Goal: Task Accomplishment & Management: Use online tool/utility

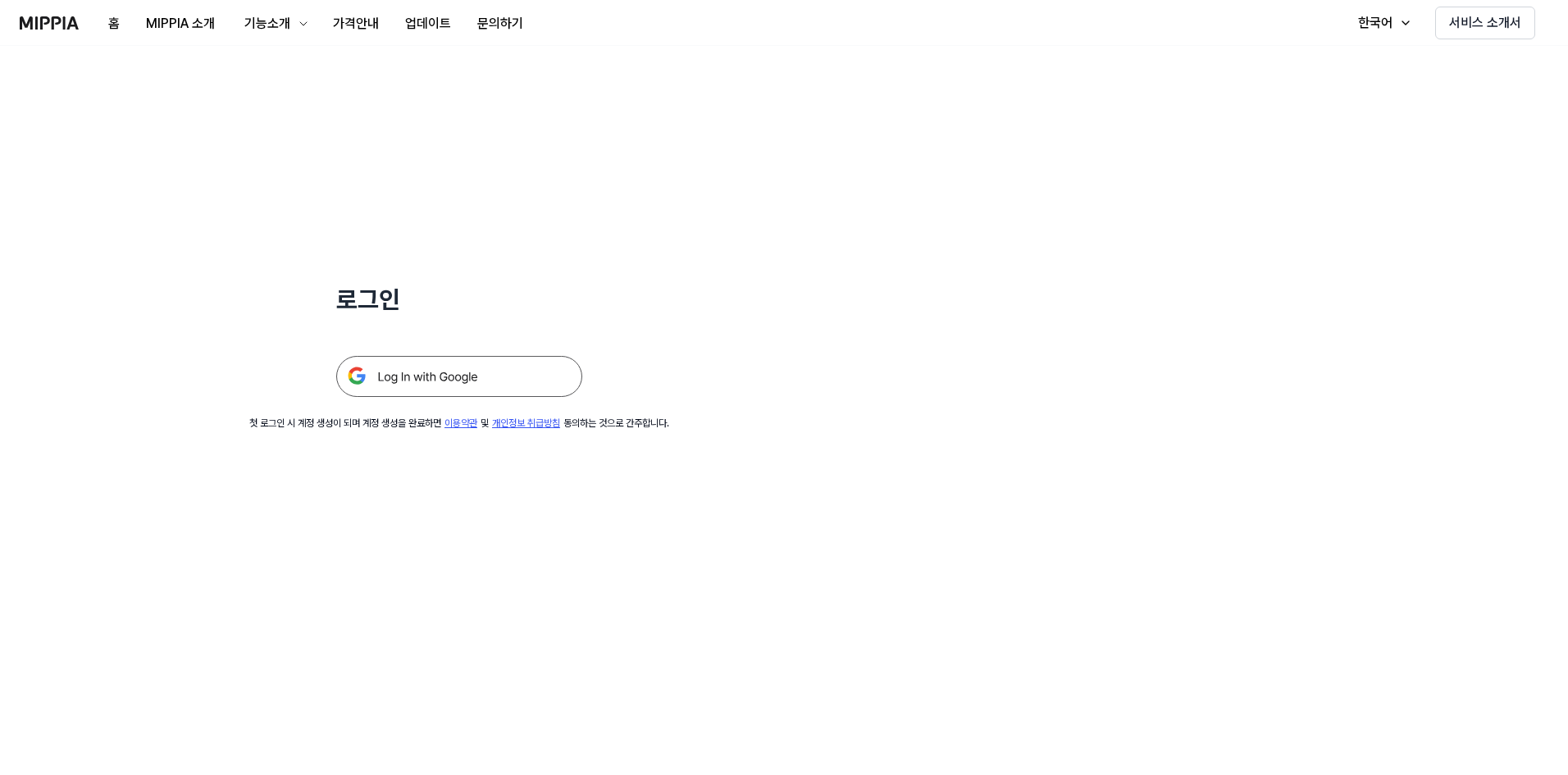
click at [510, 338] on img at bounding box center [460, 377] width 246 height 41
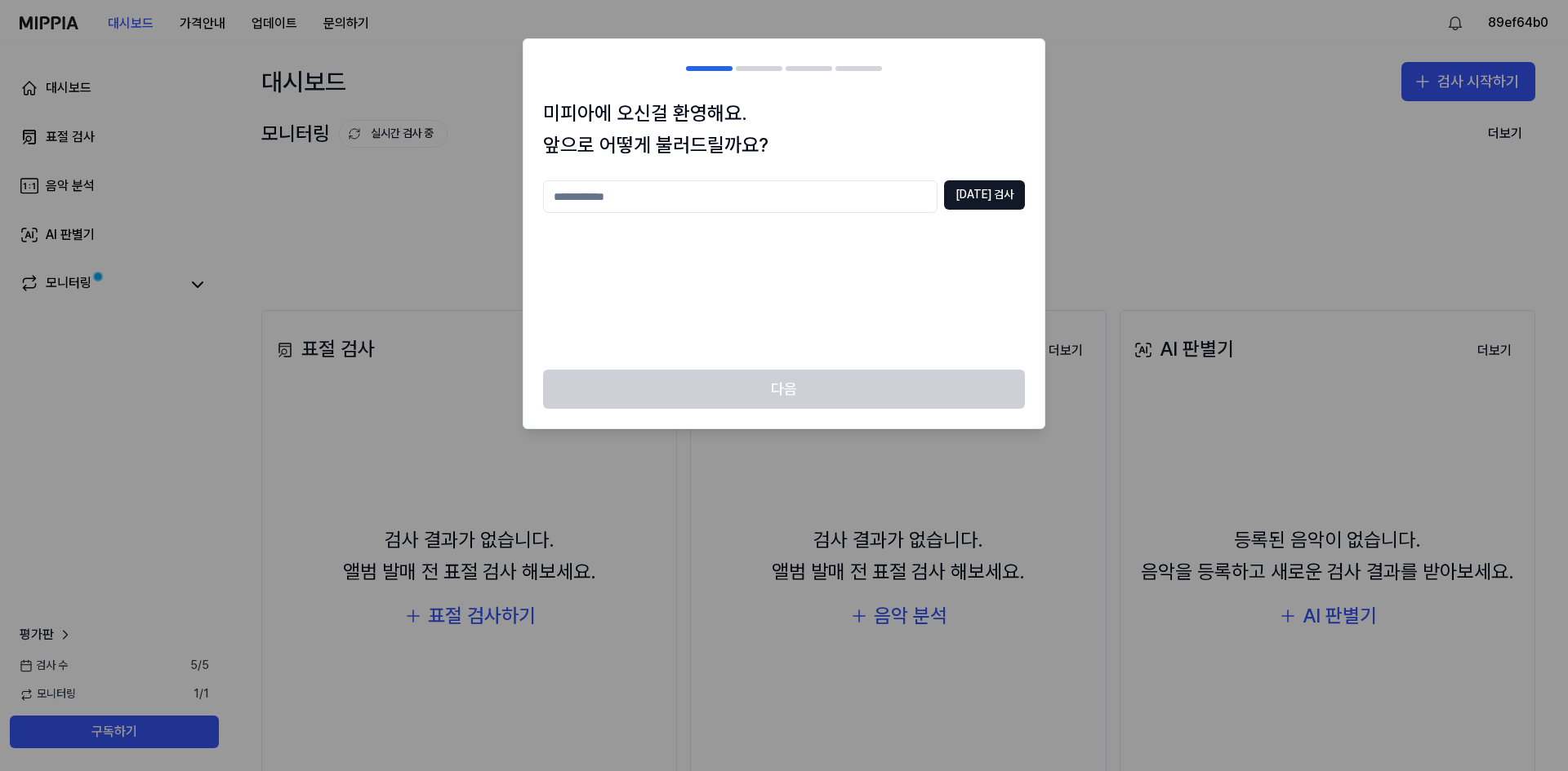
click at [668, 196] on input "text" at bounding box center [740, 196] width 394 height 33
type input "*"
type input "****"
click at [993, 201] on button "[DATE] 검사" at bounding box center [984, 195] width 81 height 29
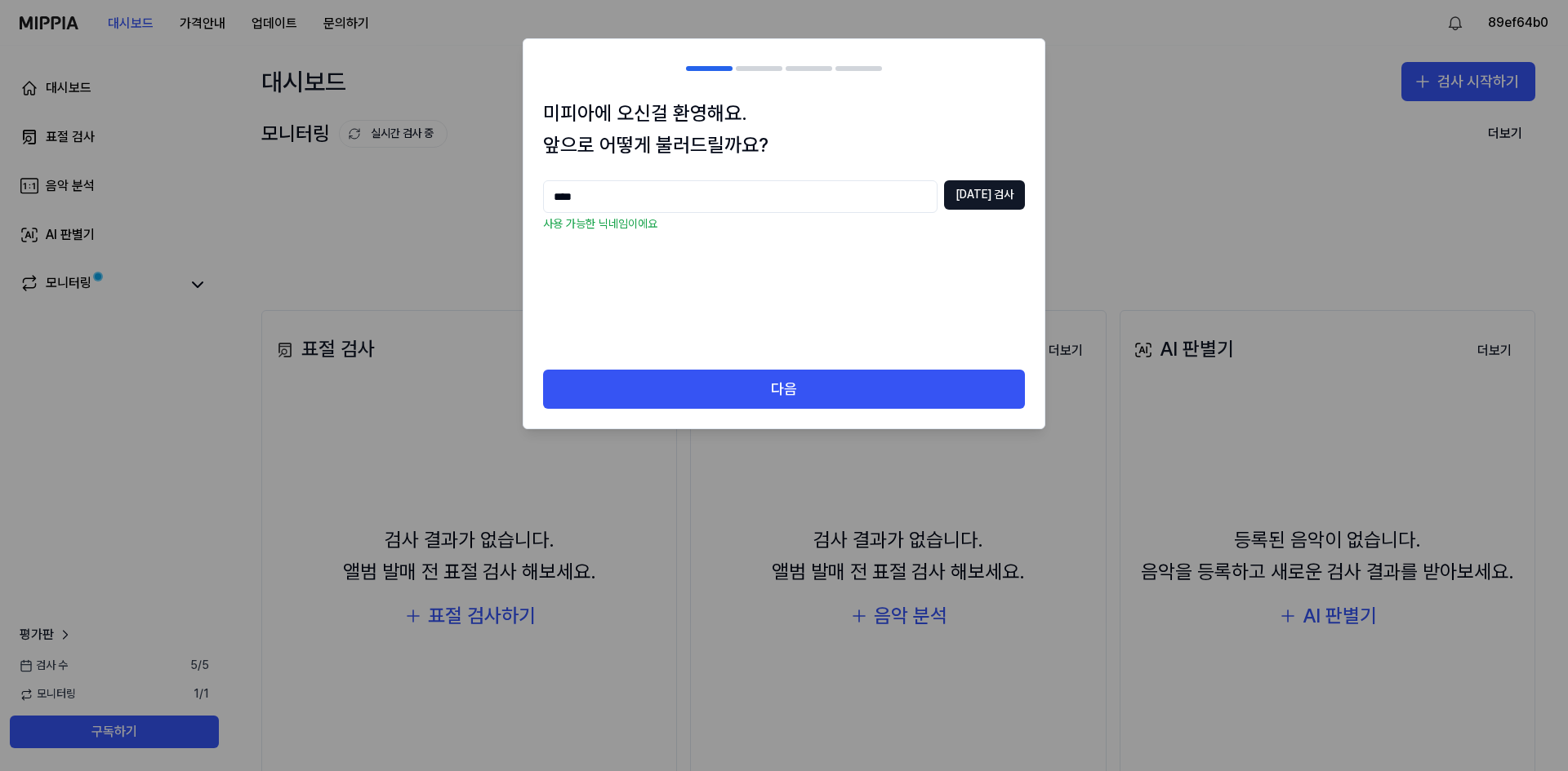
click at [687, 359] on div "미피아에 오신걸 환영해요. 앞으로 어떻게 불러드릴까요? **** [DATE] 검사 사용 가능한 닉네임이에요" at bounding box center [784, 234] width 521 height 271
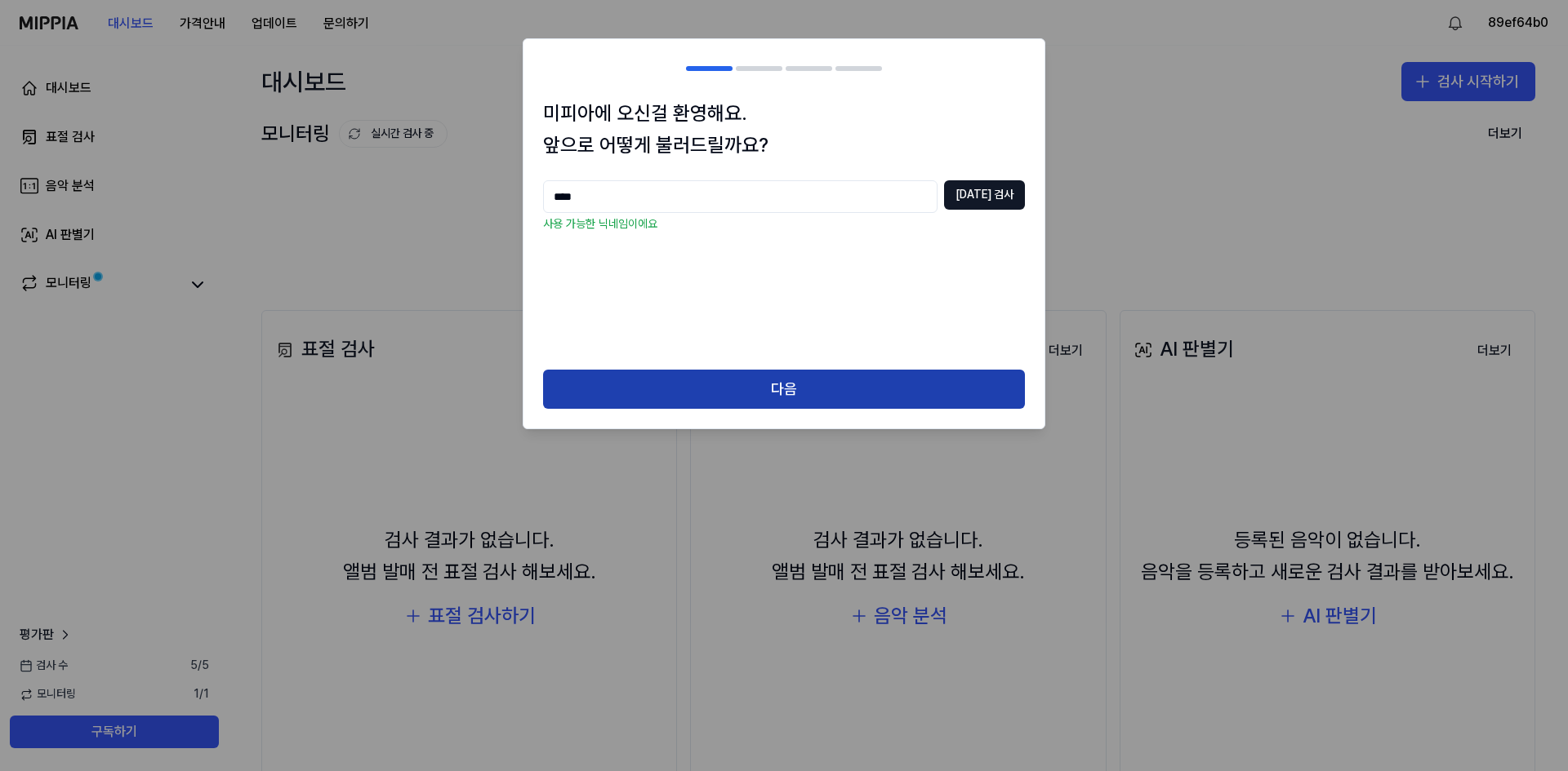
click at [684, 384] on button "다음" at bounding box center [784, 389] width 482 height 39
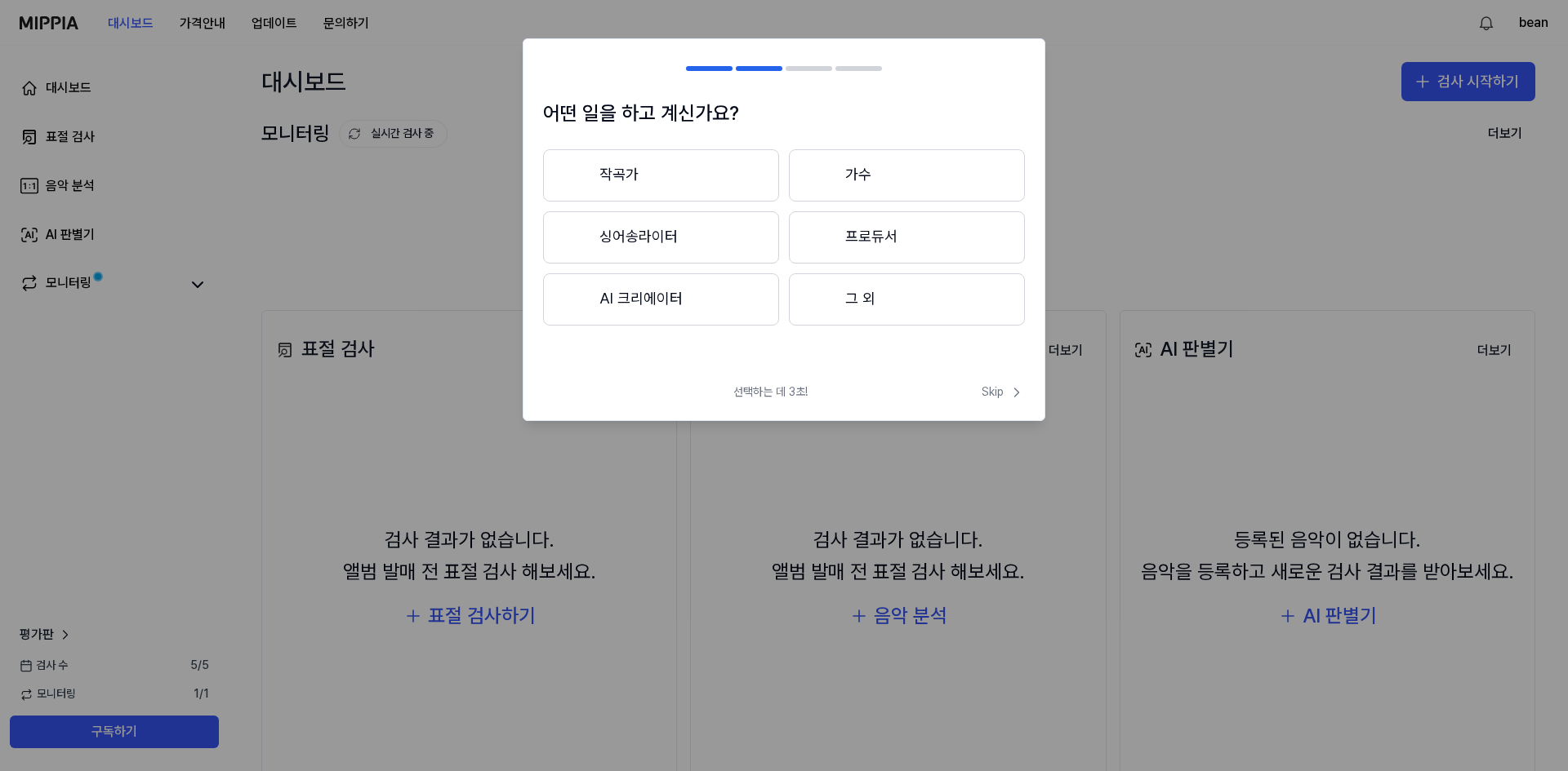
click at [843, 310] on button "그 외" at bounding box center [907, 299] width 236 height 52
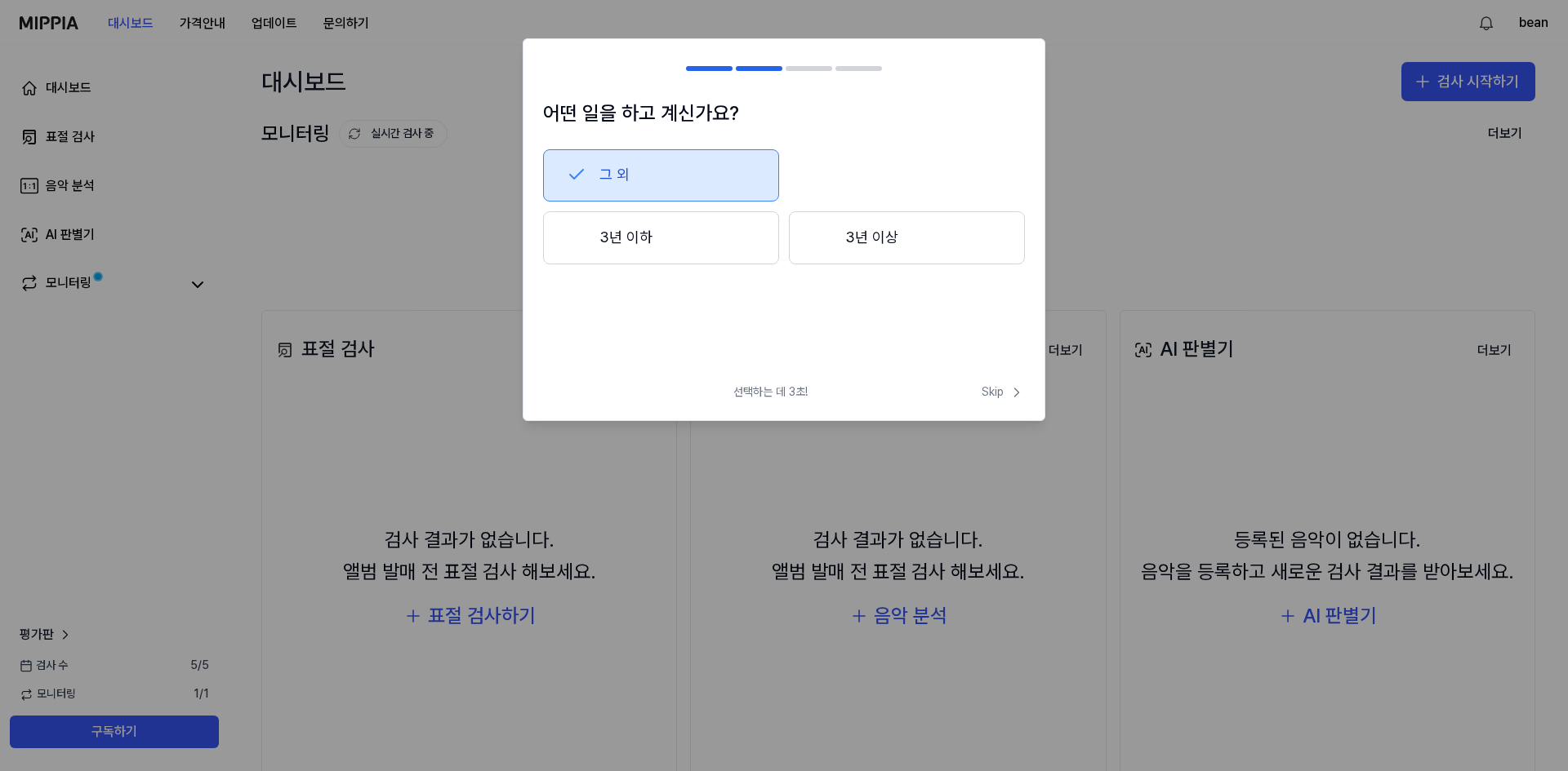
click at [683, 175] on button "그 외" at bounding box center [661, 176] width 236 height 52
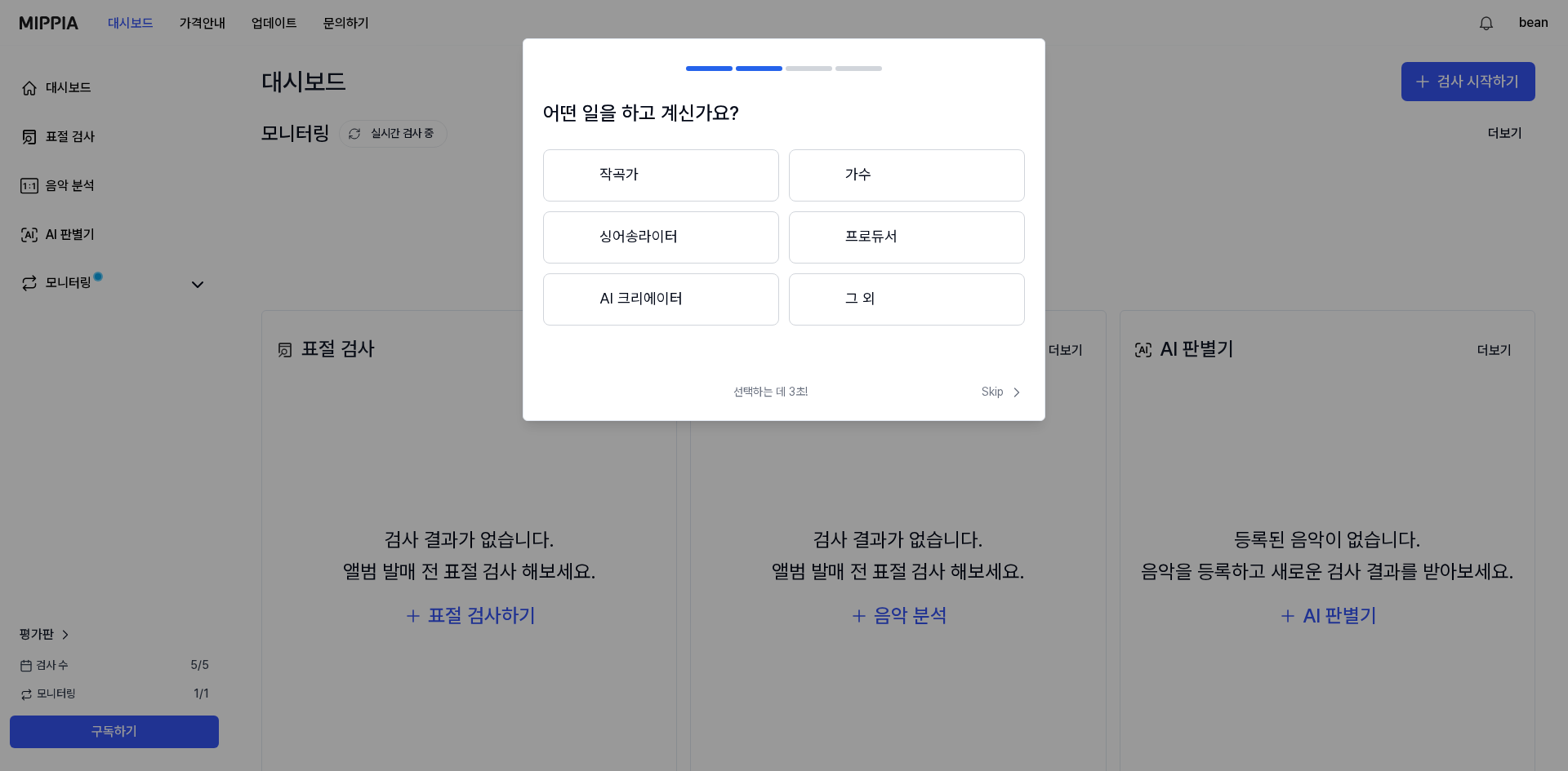
drag, startPoint x: 884, startPoint y: 308, endPoint x: 841, endPoint y: 278, distance: 52.4
click at [884, 307] on button "그 외" at bounding box center [907, 299] width 236 height 52
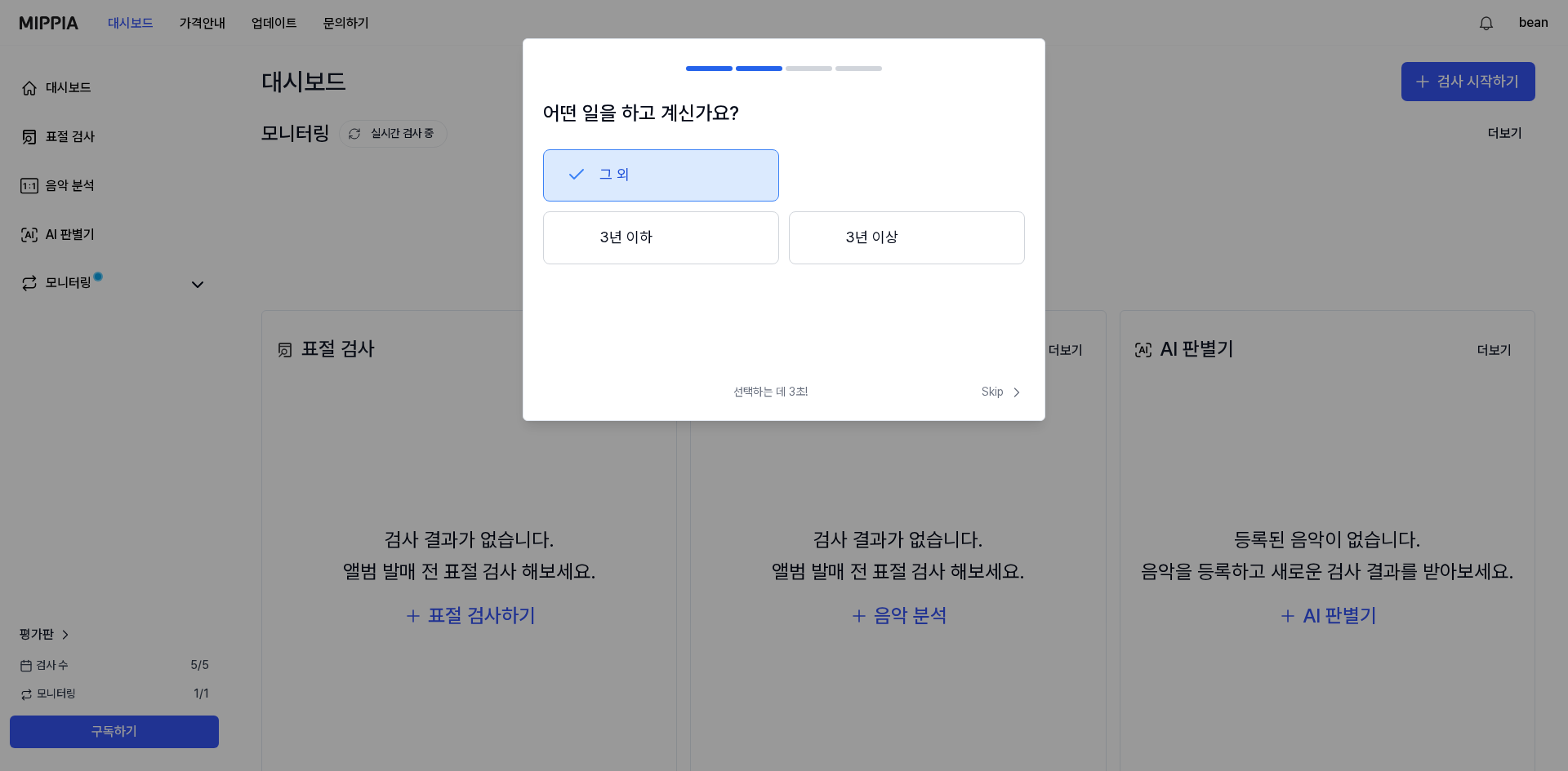
click at [696, 239] on button "3년 이하" at bounding box center [661, 239] width 236 height 54
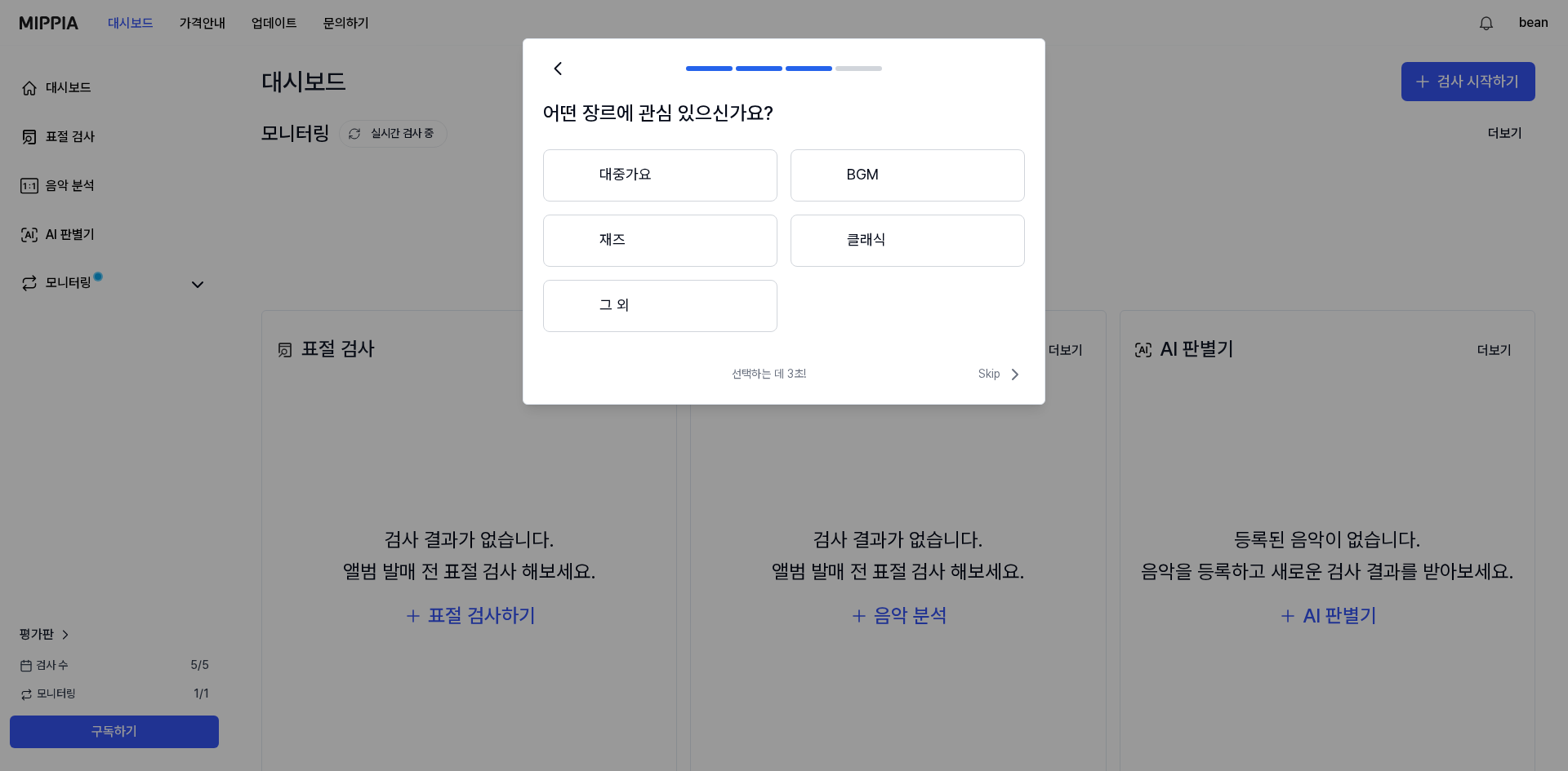
click at [718, 324] on button "그 외" at bounding box center [660, 306] width 234 height 52
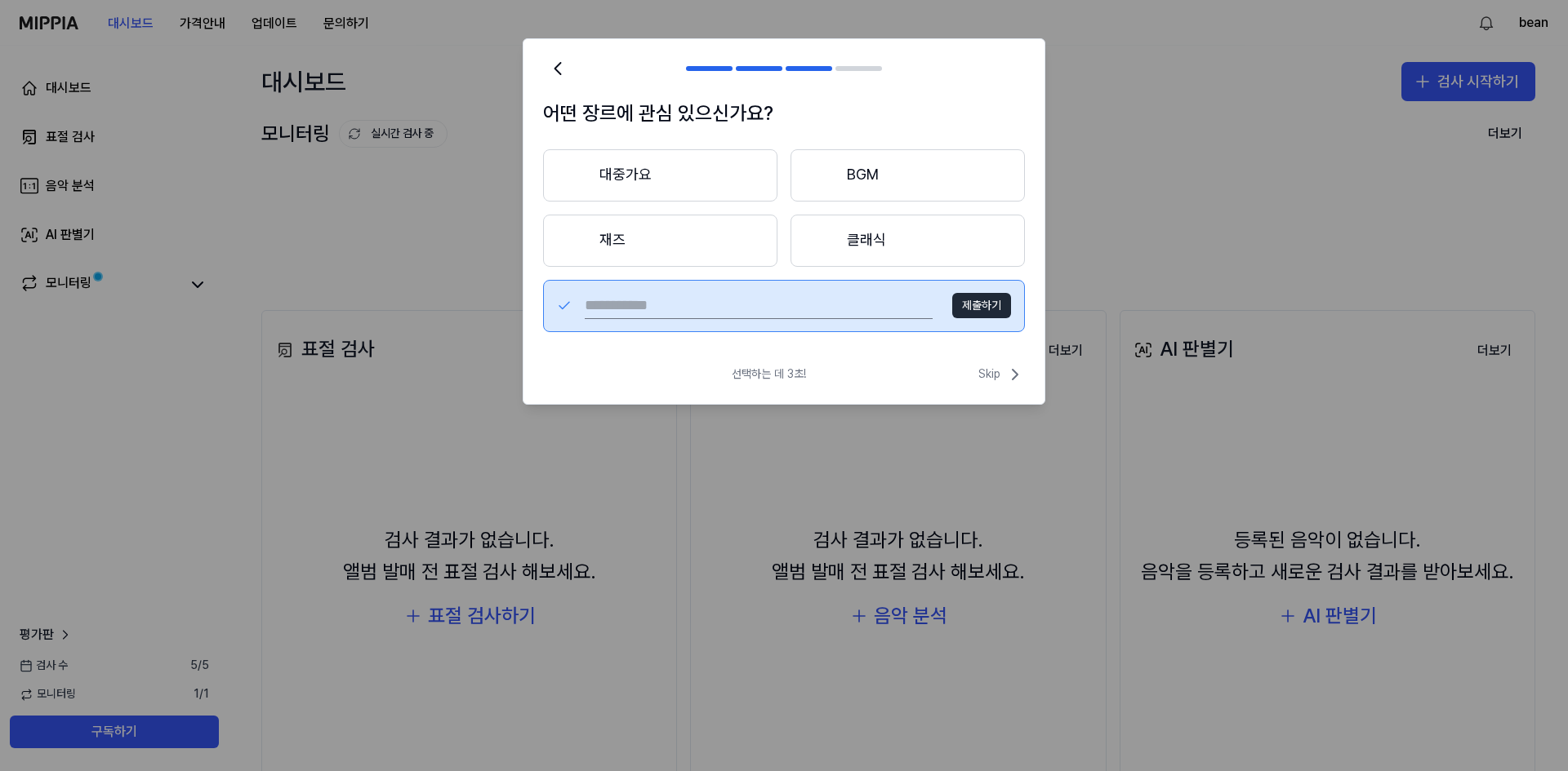
click at [975, 304] on button "제출하기" at bounding box center [981, 306] width 59 height 26
click at [707, 181] on button "대중가요" at bounding box center [660, 176] width 234 height 52
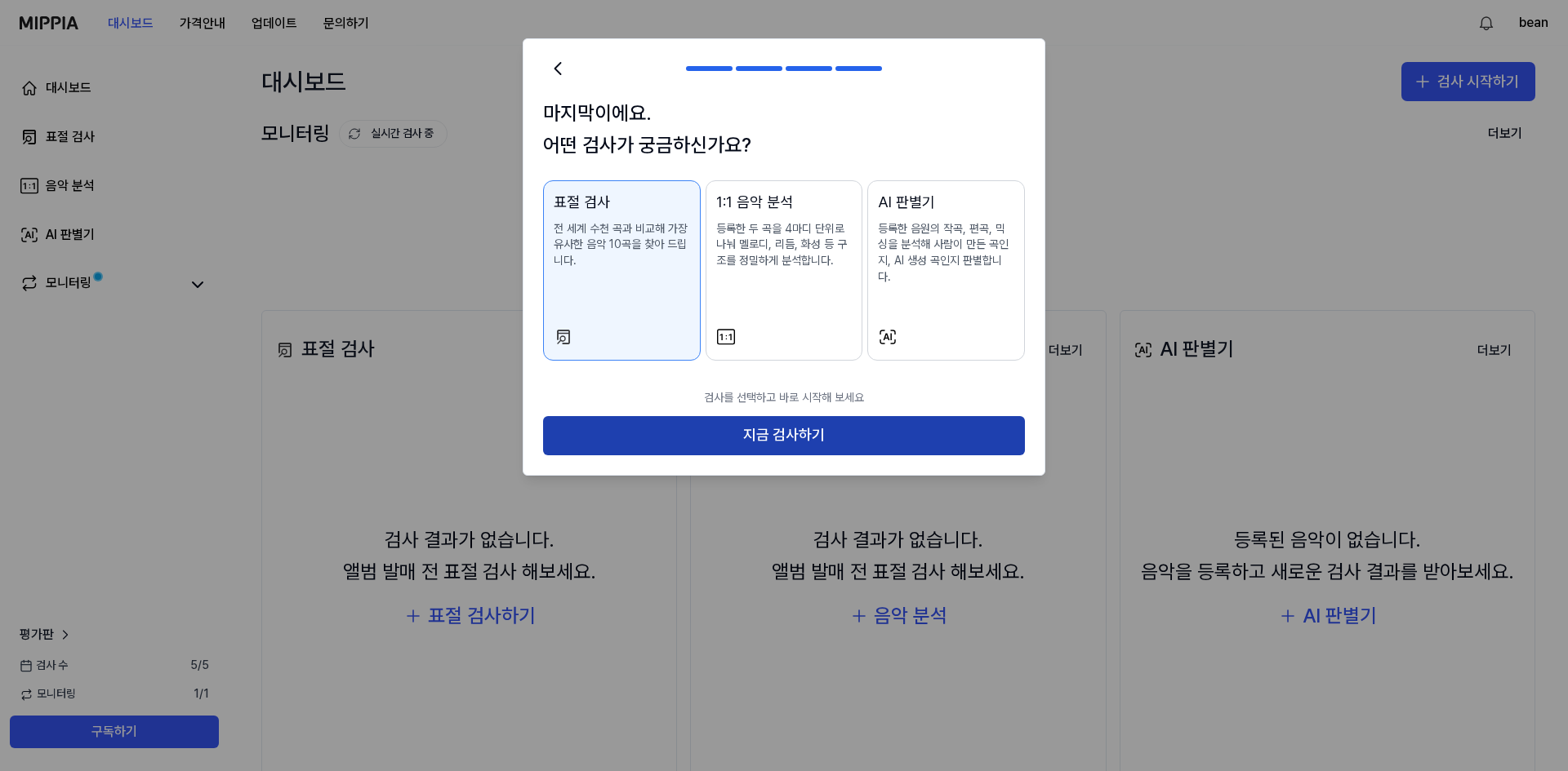
click at [732, 421] on button "지금 검사하기" at bounding box center [784, 436] width 482 height 39
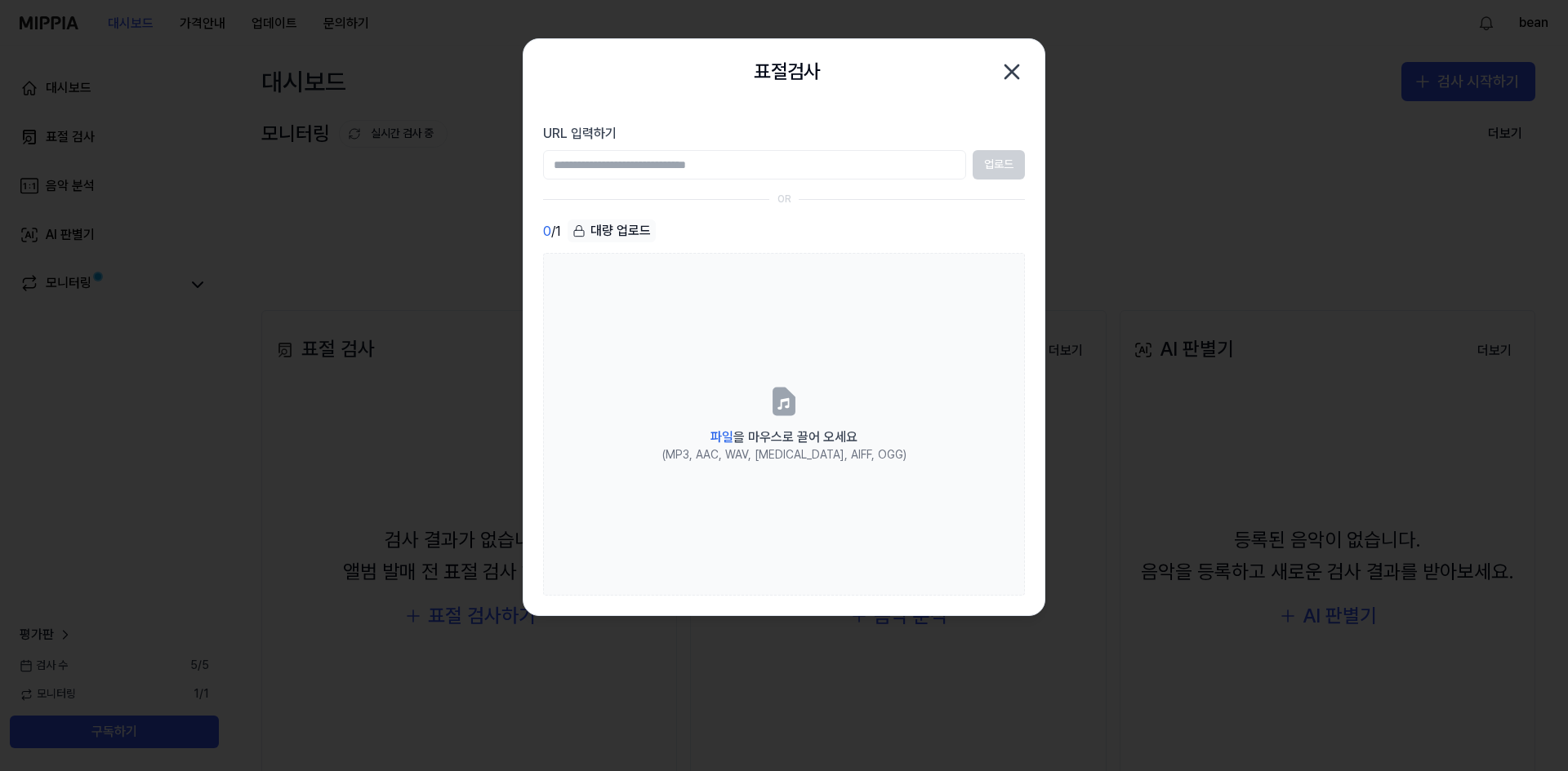
click at [644, 156] on input "URL 입력하기" at bounding box center [755, 165] width 423 height 29
click at [746, 233] on div "0 / 1 대량 업로드" at bounding box center [784, 231] width 482 height 23
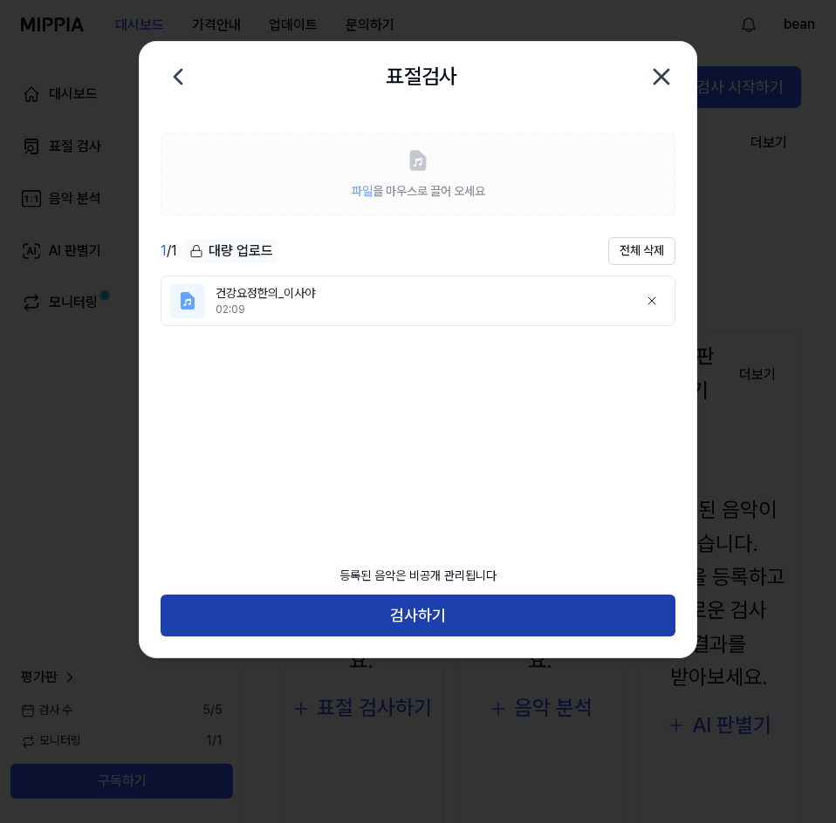
click at [303, 607] on button "검사하기" at bounding box center [418, 616] width 515 height 42
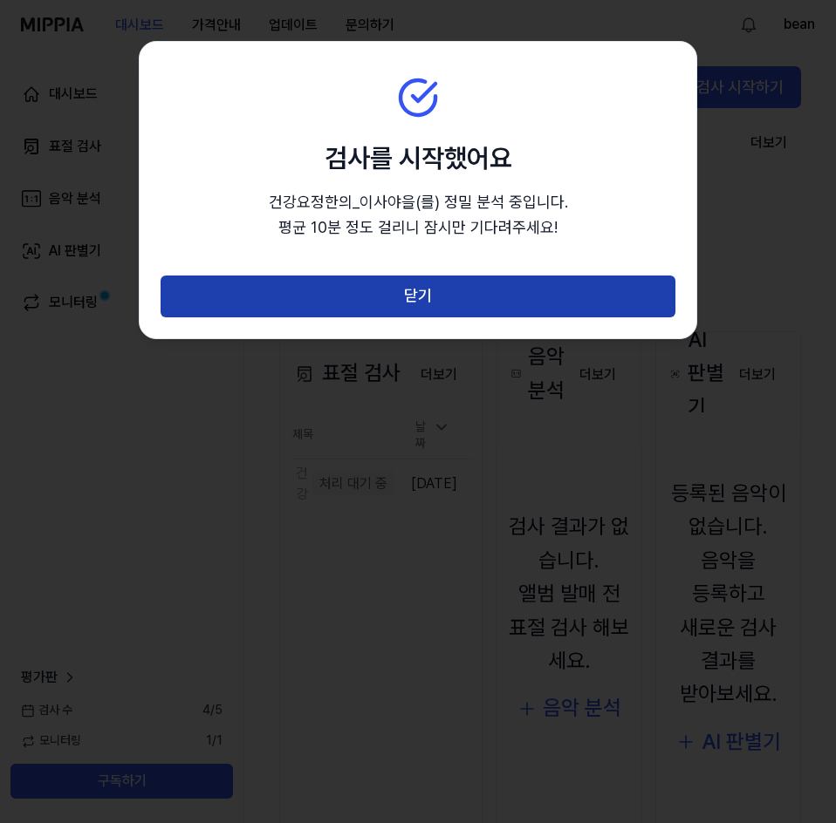
click at [353, 290] on button "닫기" at bounding box center [418, 297] width 515 height 42
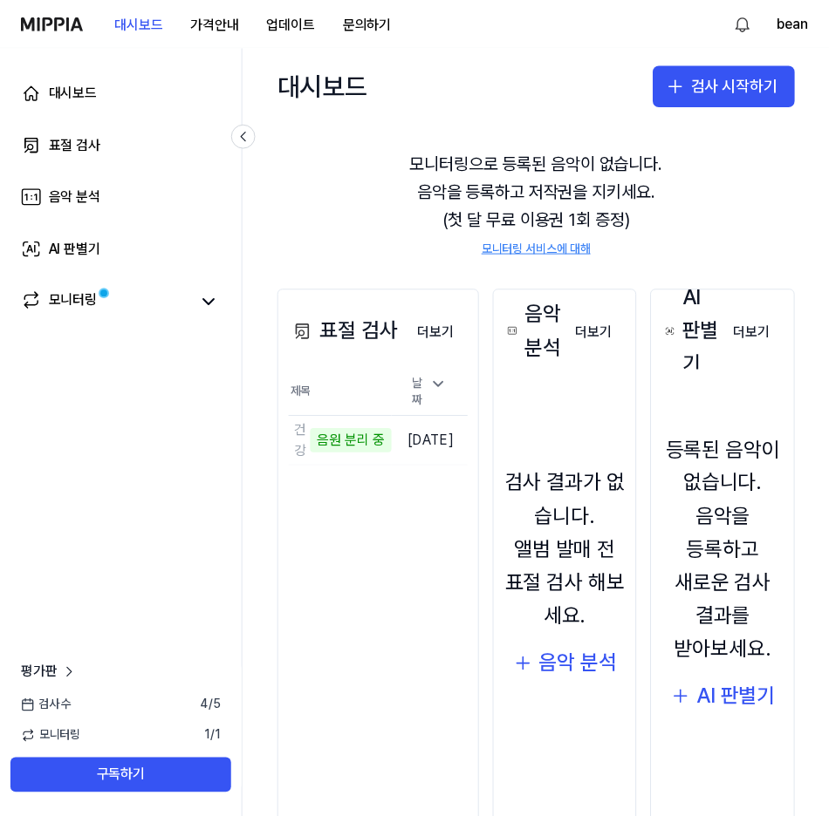
scroll to position [12, 0]
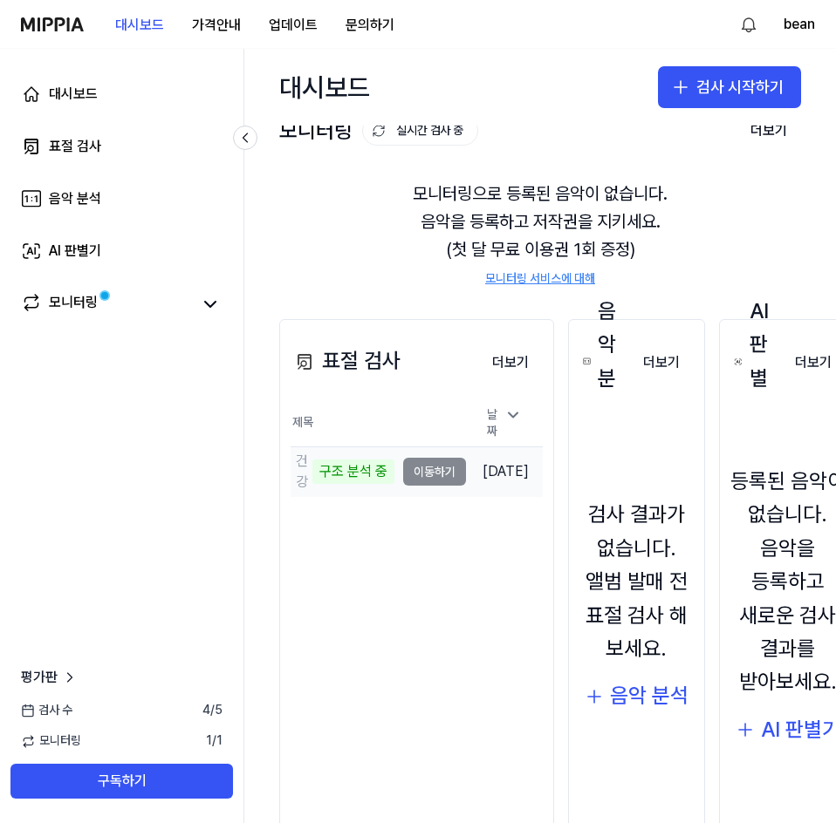
click at [425, 468] on td "건강요정한의_이사야 구조 분석 중 이동하기" at bounding box center [377, 471] width 175 height 49
click at [434, 458] on td "건강요정한의_이사야 구조 분석 중 이동하기" at bounding box center [377, 471] width 175 height 49
click at [315, 466] on div "구조 분석 중" at bounding box center [353, 472] width 82 height 24
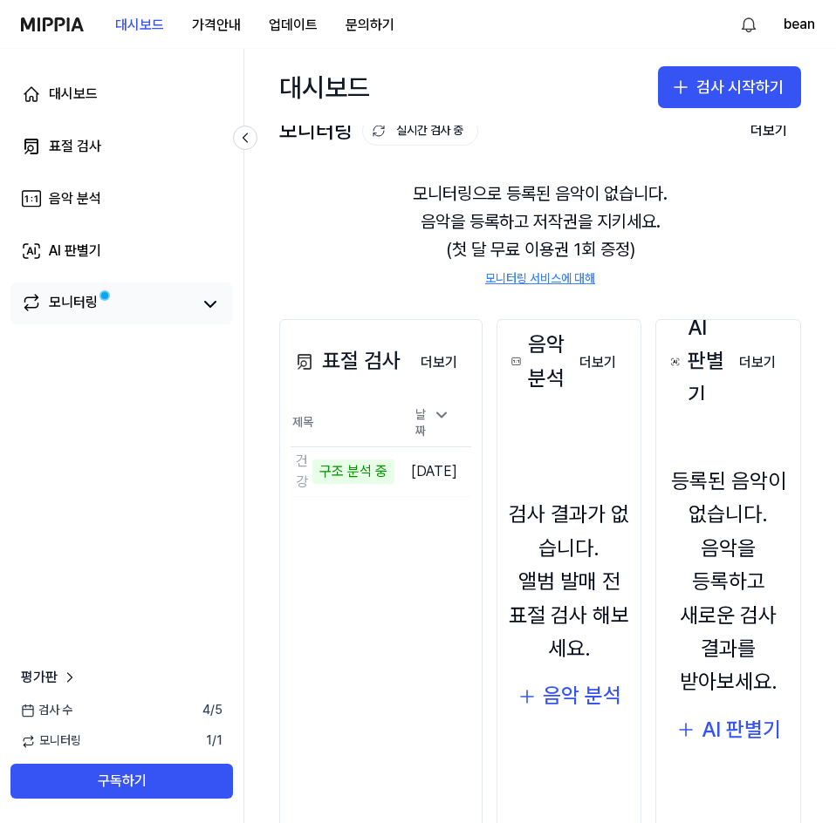
click at [107, 290] on span at bounding box center [104, 295] width 21 height 21
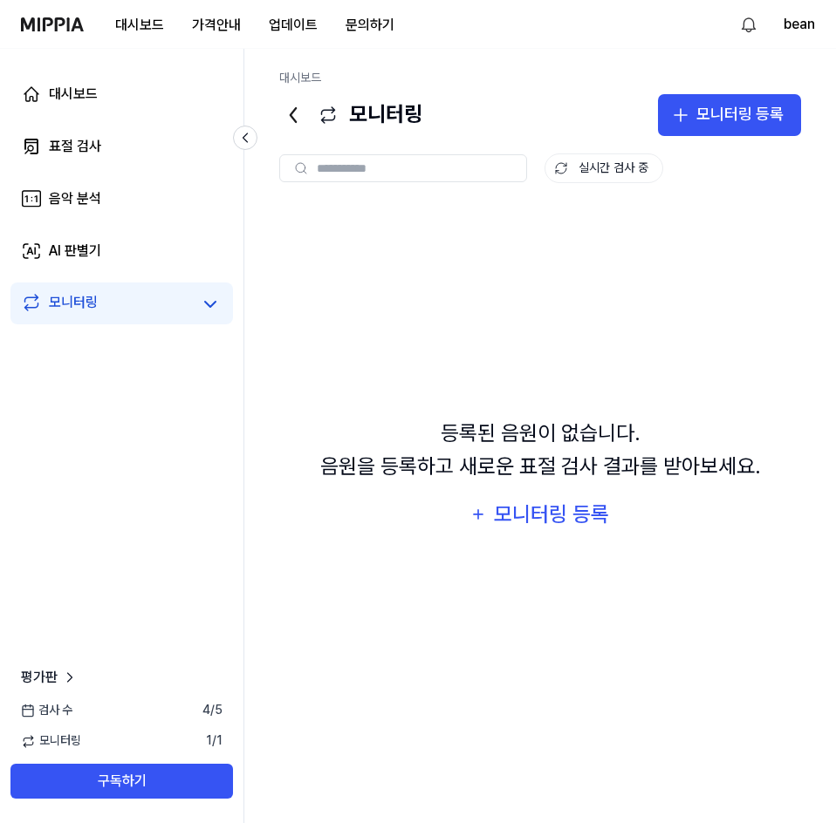
click at [117, 305] on link "모니터링" at bounding box center [106, 304] width 170 height 24
click at [98, 137] on div "표절 검사" at bounding box center [75, 146] width 52 height 21
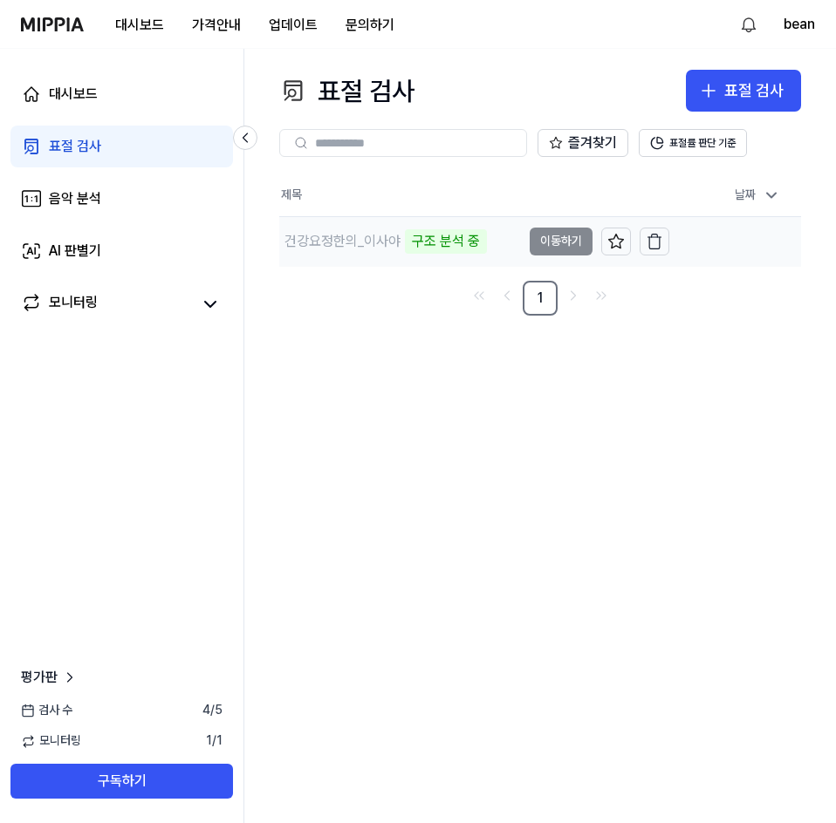
click at [378, 243] on div "건강요정한의_이사야" at bounding box center [342, 241] width 116 height 21
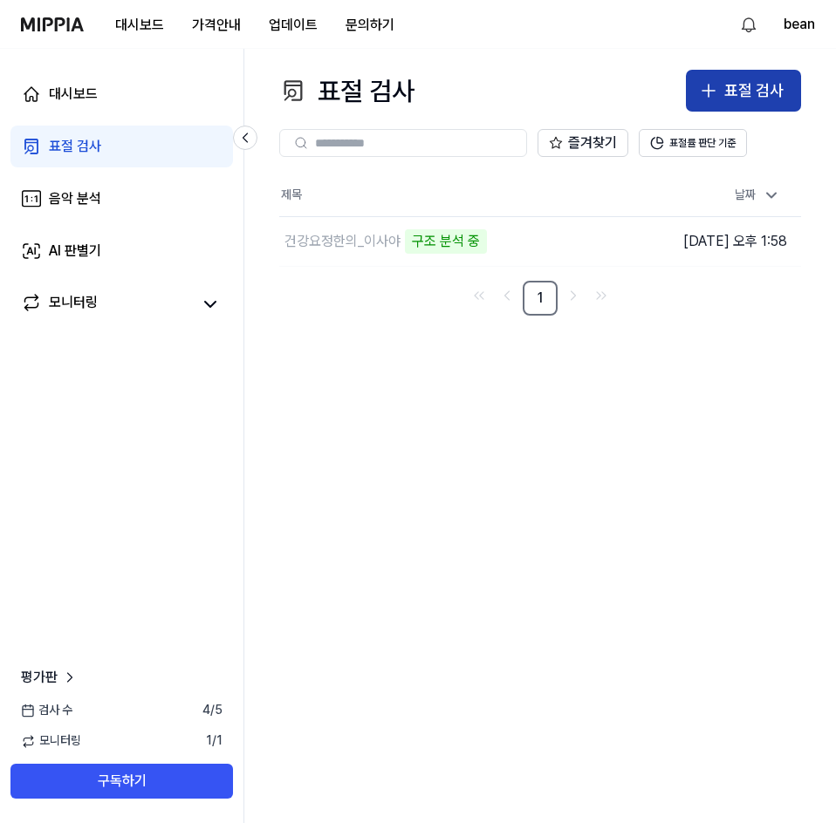
click at [725, 84] on div "표절 검사" at bounding box center [753, 91] width 59 height 25
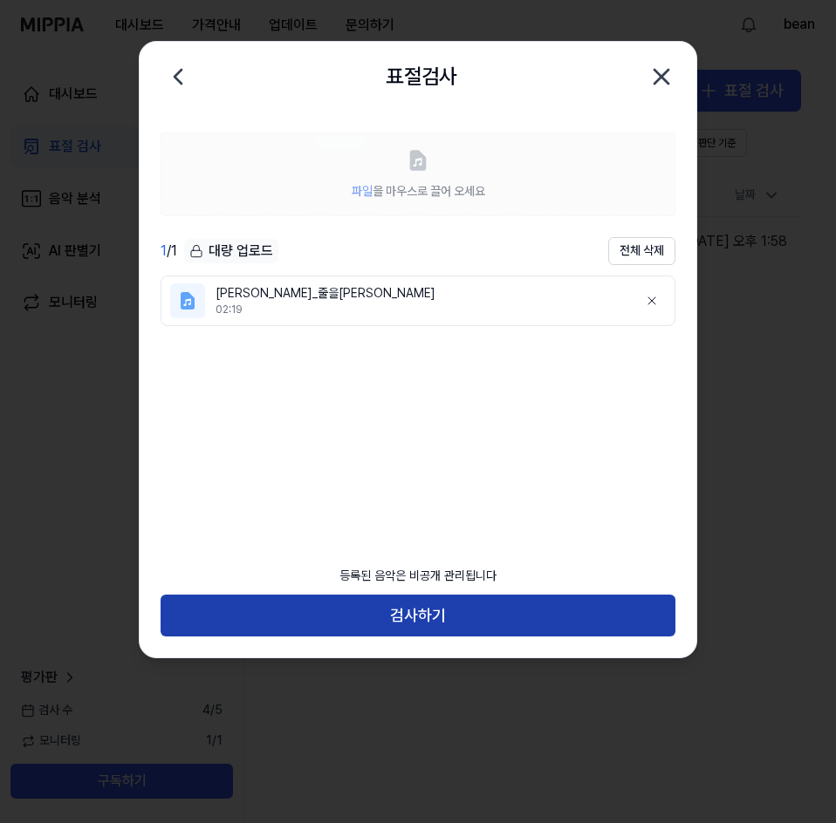
click at [383, 614] on button "검사하기" at bounding box center [418, 616] width 515 height 42
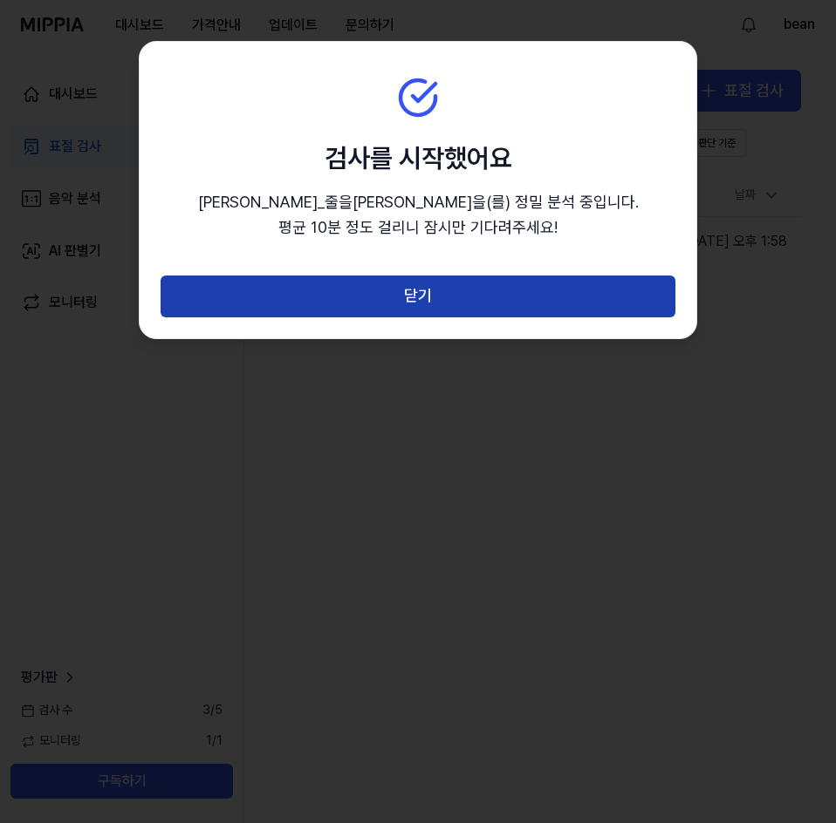
click at [361, 293] on button "닫기" at bounding box center [418, 297] width 515 height 42
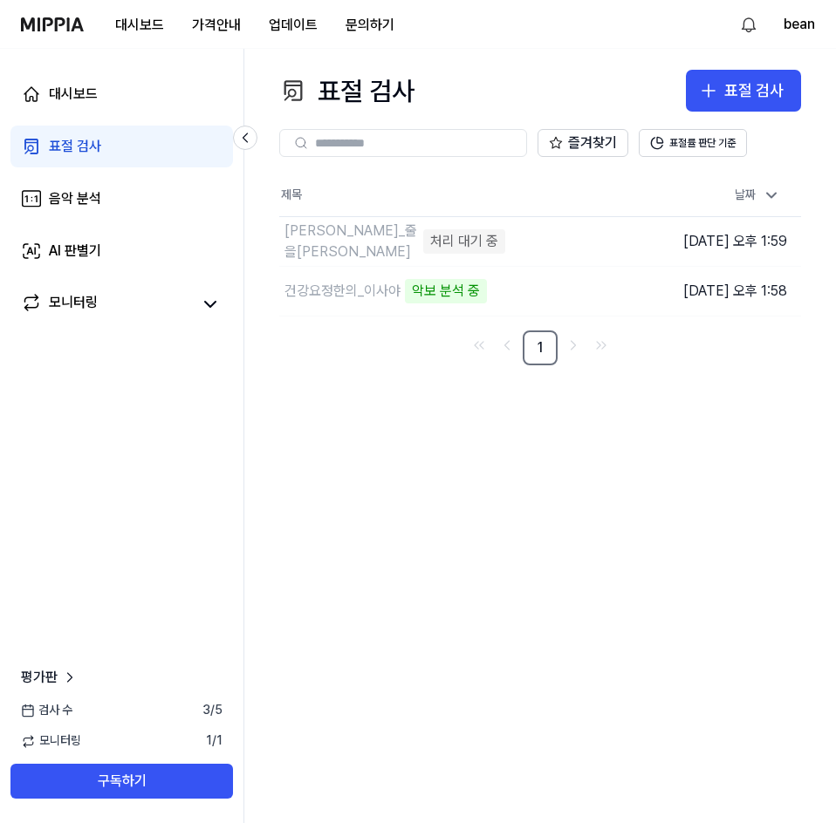
click at [91, 128] on link "표절 검사" at bounding box center [121, 147] width 222 height 42
click at [723, 93] on button "표절 검사" at bounding box center [743, 91] width 115 height 42
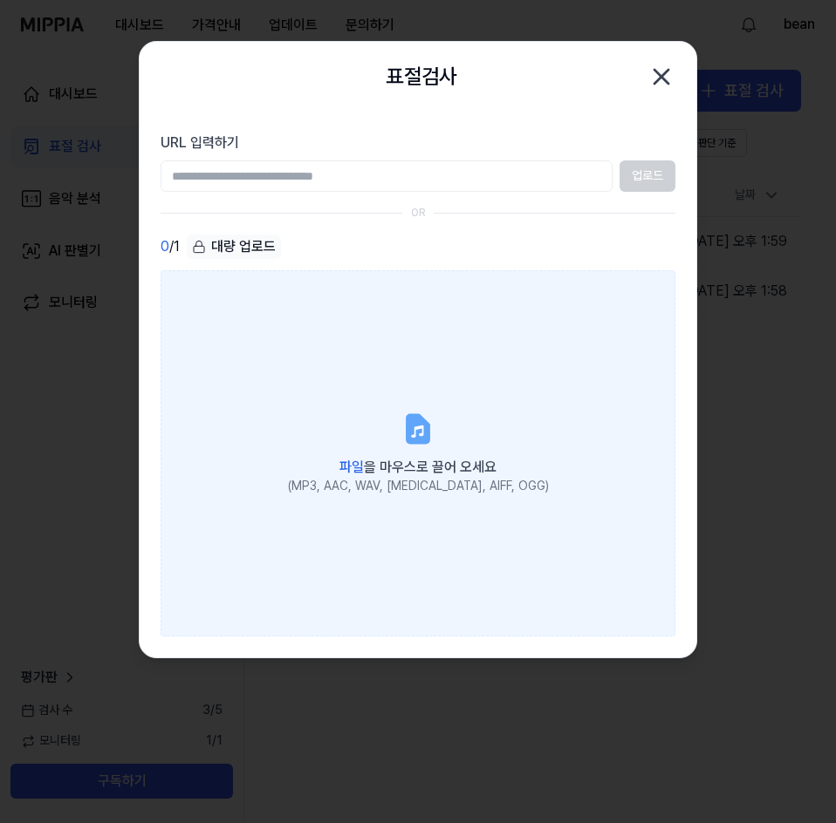
click at [276, 343] on label "파일 을 마우스로 끌어 오세요 (MP3, AAC, WAV, [MEDICAL_DATA], AIFF, OGG)" at bounding box center [418, 453] width 515 height 366
click at [0, 0] on input "파일 을 마우스로 끌어 오세요 (MP3, AAC, WAV, [MEDICAL_DATA], AIFF, OGG)" at bounding box center [0, 0] width 0 height 0
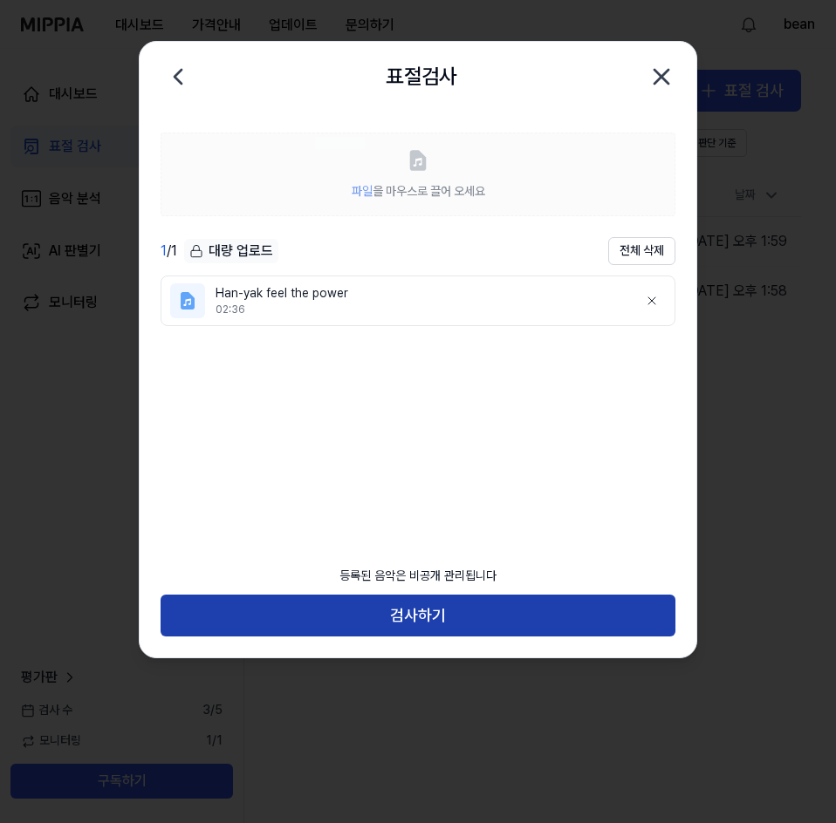
click at [450, 616] on button "검사하기" at bounding box center [418, 616] width 515 height 42
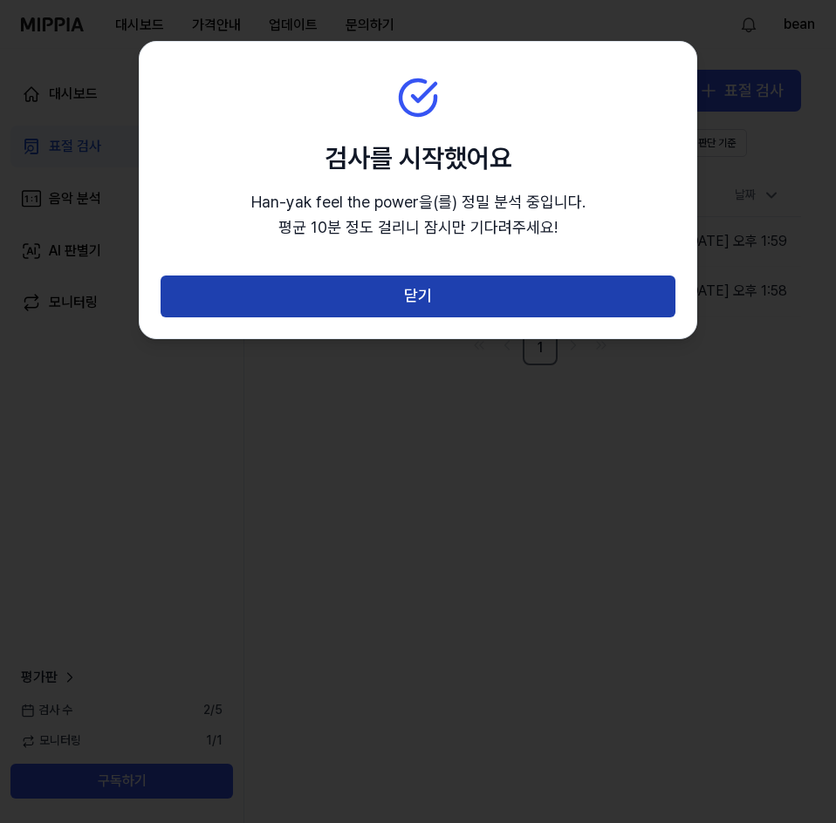
click at [416, 284] on button "닫기" at bounding box center [418, 297] width 515 height 42
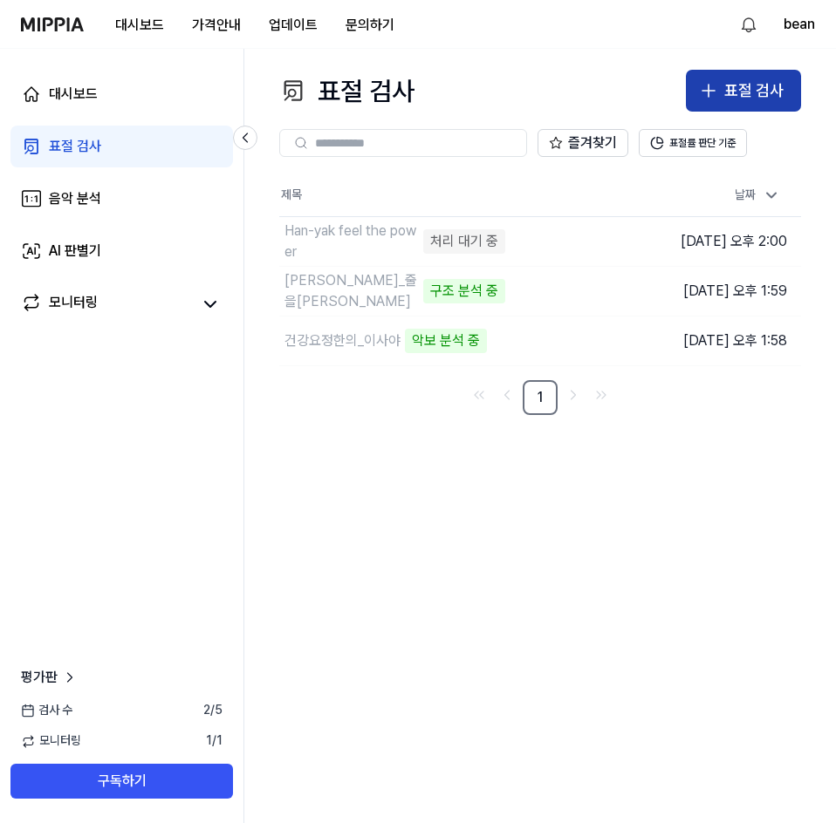
click at [721, 90] on button "표절 검사" at bounding box center [743, 91] width 115 height 42
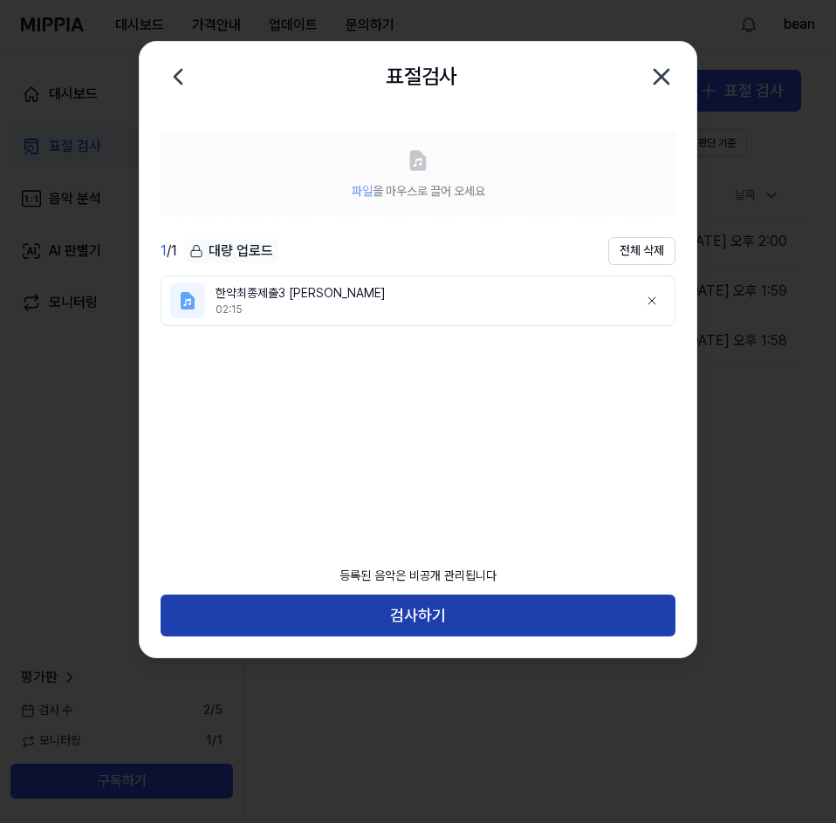
click at [256, 614] on button "검사하기" at bounding box center [418, 616] width 515 height 42
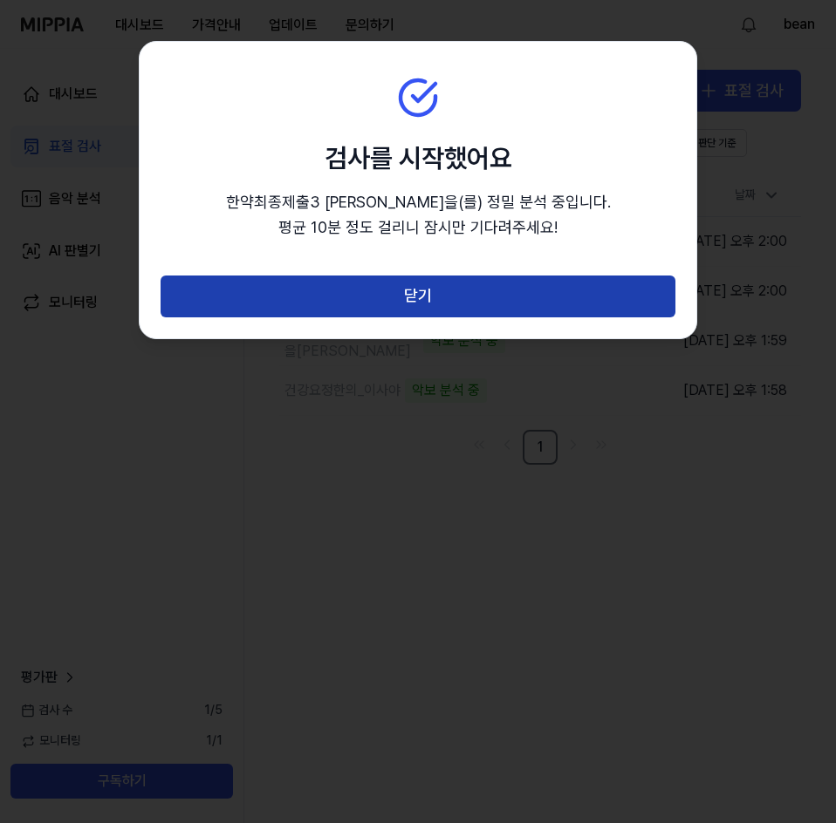
click at [297, 301] on button "닫기" at bounding box center [418, 297] width 515 height 42
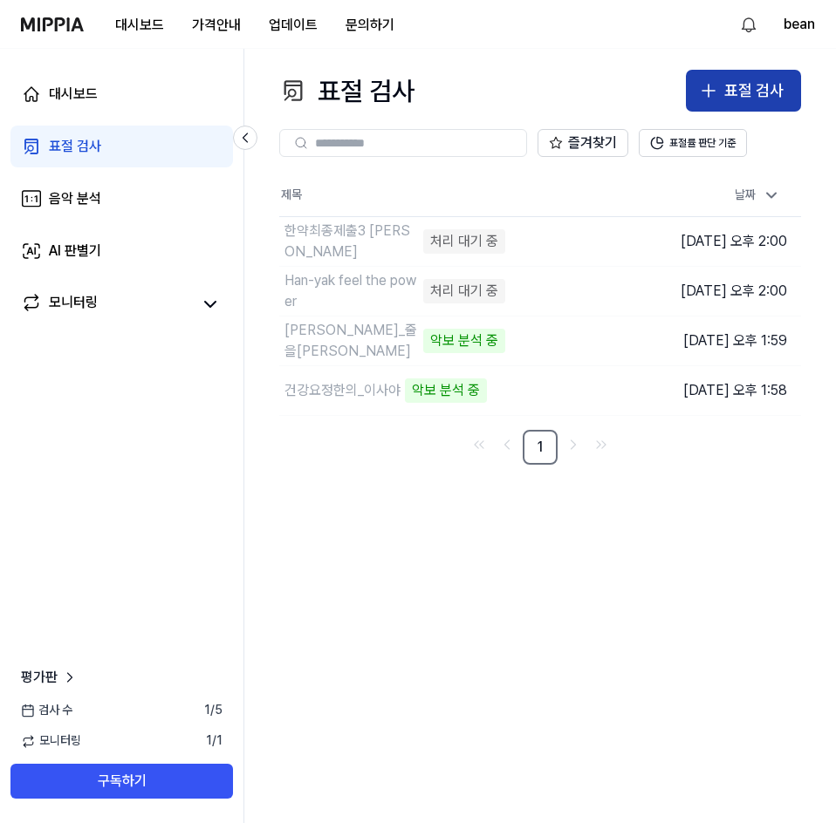
click at [694, 88] on button "표절 검사" at bounding box center [743, 91] width 115 height 42
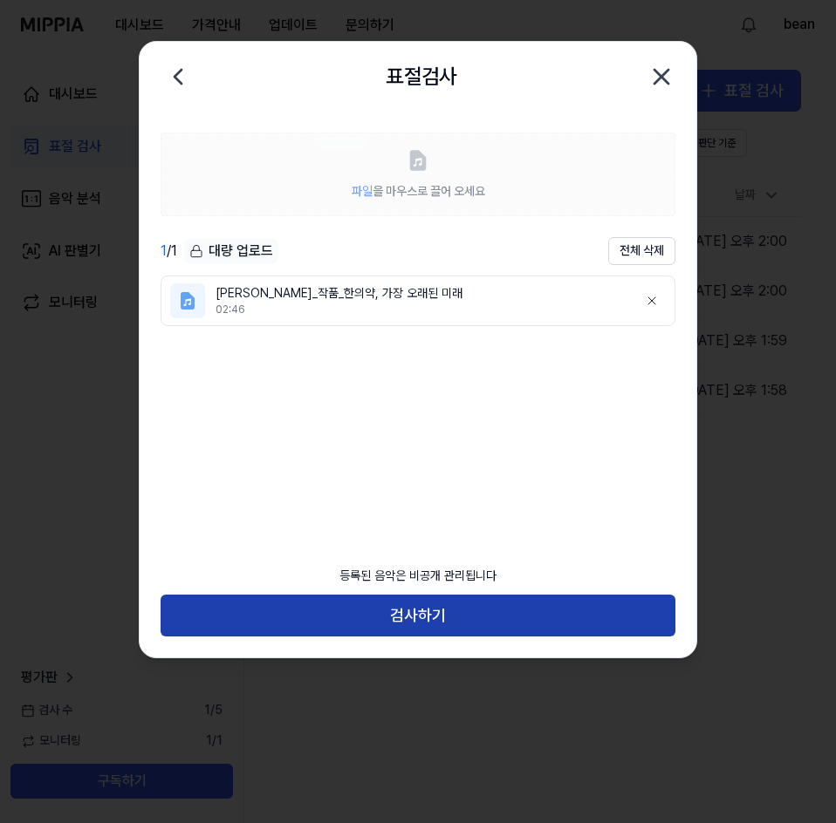
click at [458, 605] on button "검사하기" at bounding box center [418, 616] width 515 height 42
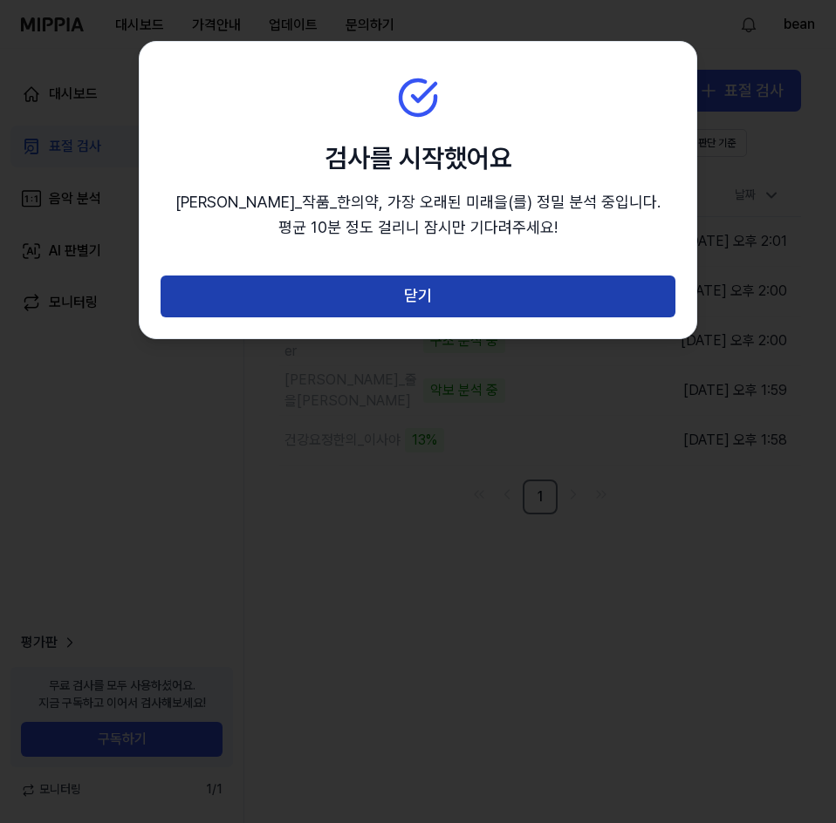
click at [295, 303] on button "닫기" at bounding box center [418, 297] width 515 height 42
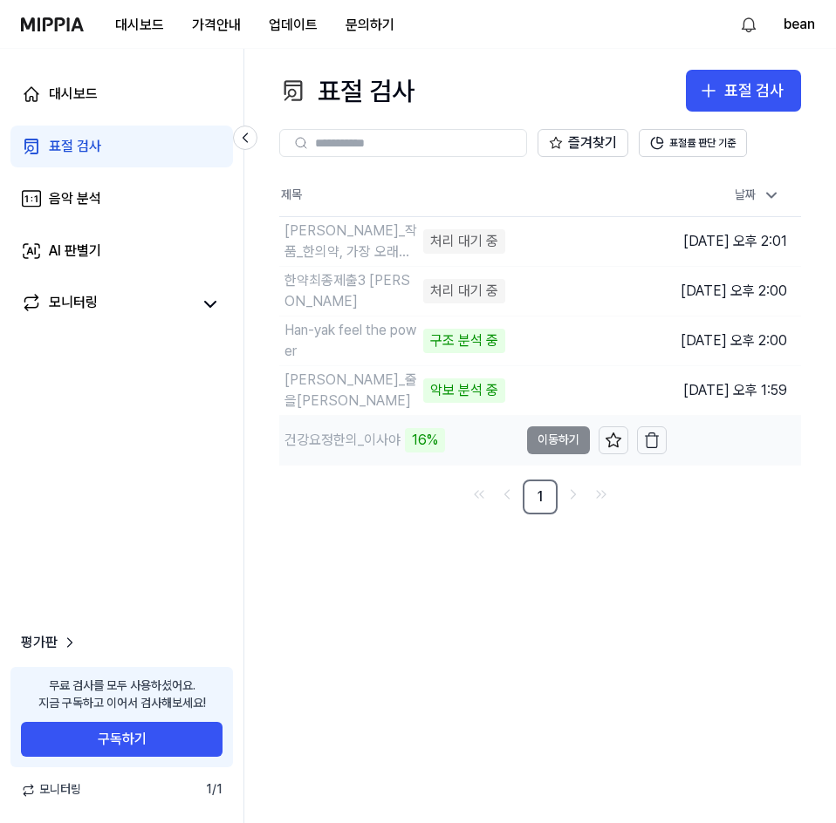
click at [477, 430] on div "건강요정한의_이사야 16%" at bounding box center [398, 440] width 239 height 49
click at [440, 639] on div "표절 검사 표절 검사 표절 검사 음악 분석 AI 판별기 즐겨찾기 표절률 판단 기준 제목 날짜 류한석_작품_한의약, 가장 오래된 미래 처리 대기…" at bounding box center [539, 436] width 591 height 775
click at [409, 661] on div "표절 검사 표절 검사 표절 검사 음악 분석 AI 판별기 즐겨찾기 표절률 판단 기준 제목 날짜 류한석_작품_한의약, 가장 오래된 미래 처리 대기…" at bounding box center [539, 436] width 591 height 775
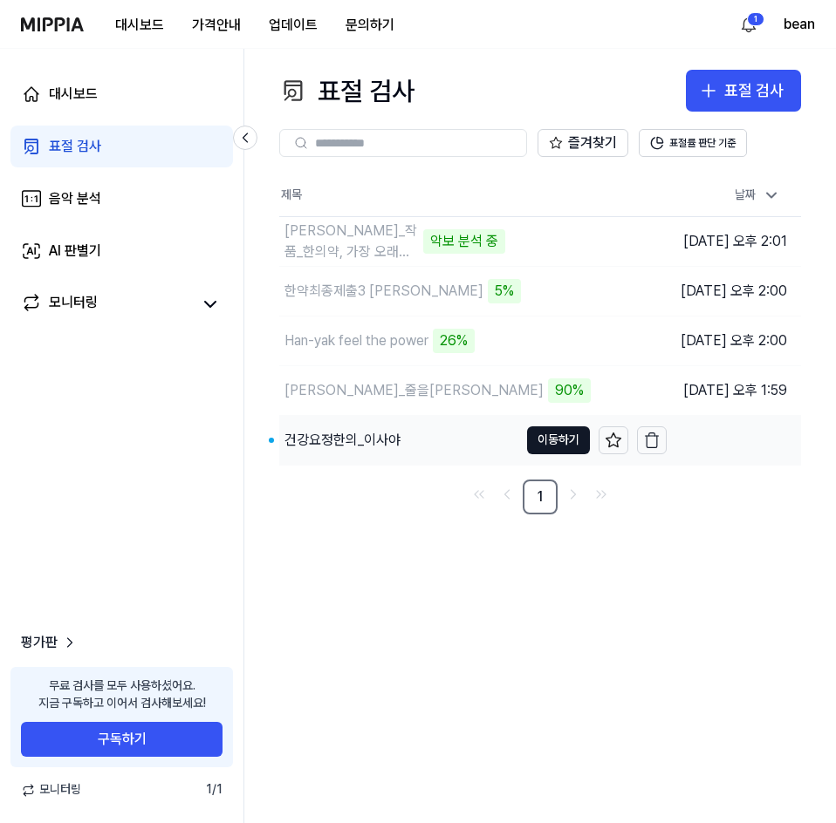
click at [356, 433] on div "건강요정한의_이사야" at bounding box center [342, 440] width 116 height 21
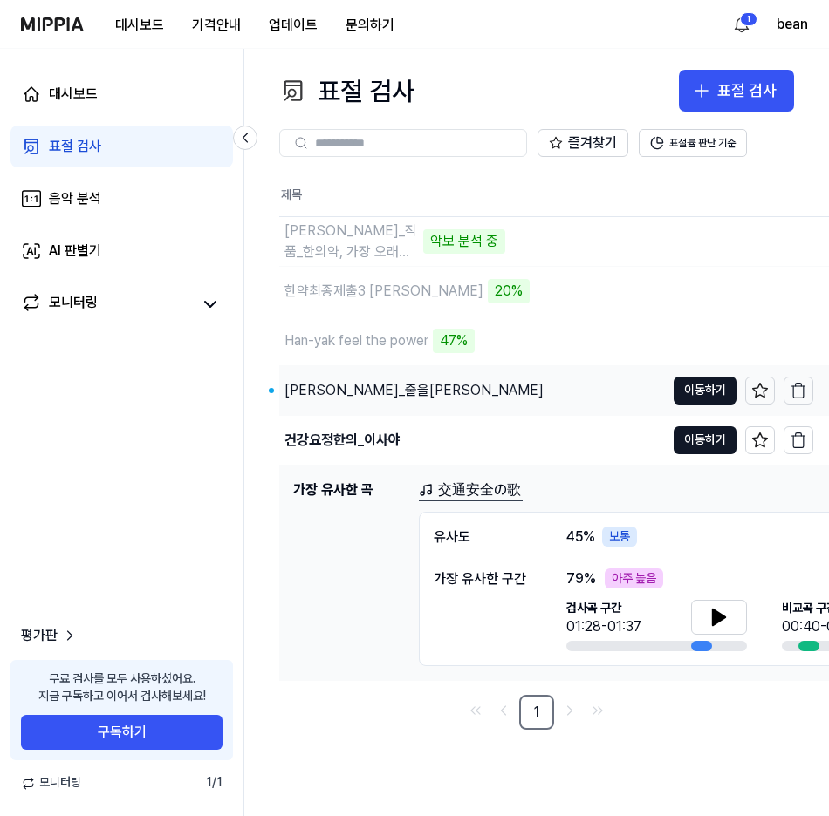
click at [360, 395] on div "[PERSON_NAME]_줄을[PERSON_NAME]" at bounding box center [413, 390] width 259 height 21
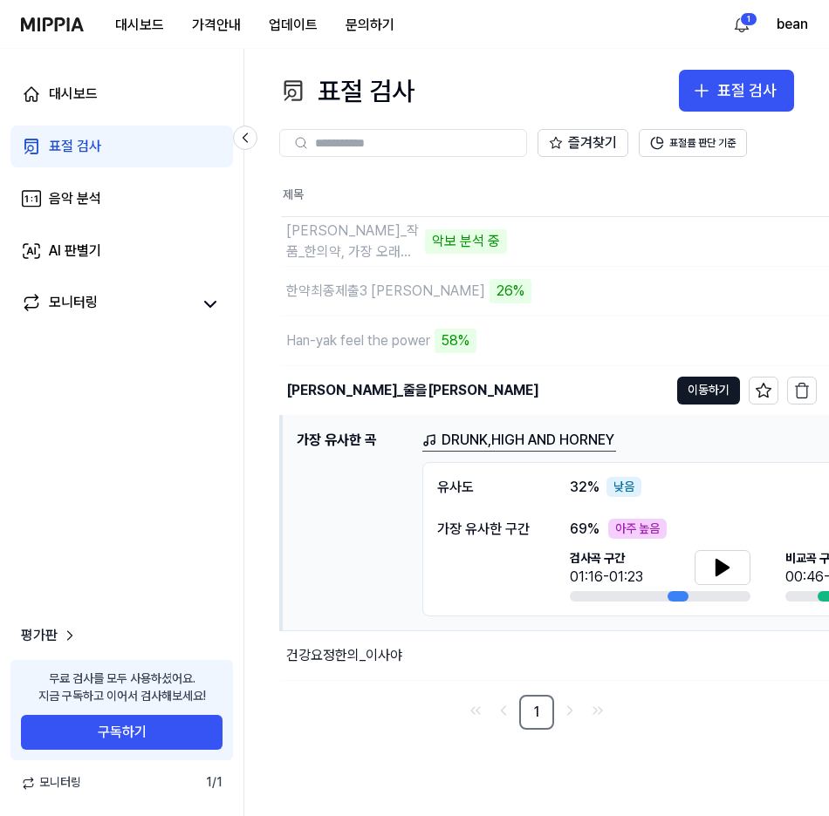
scroll to position [7, 0]
click at [416, 776] on div "표절 검사 표절 검사 표절 검사 음악 분석 AI 판별기 즐겨찾기 표절률 판단 기준 제목 날짜 류한석_작품_한의약, 가장 오래된 미래 악보 분석…" at bounding box center [536, 433] width 584 height 768
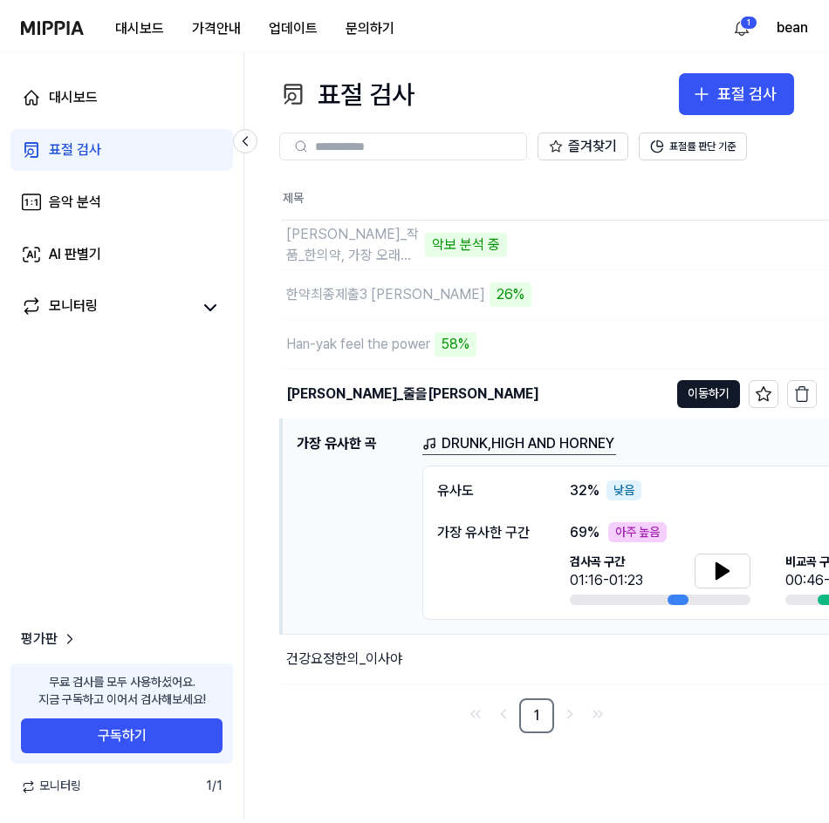
scroll to position [0, 0]
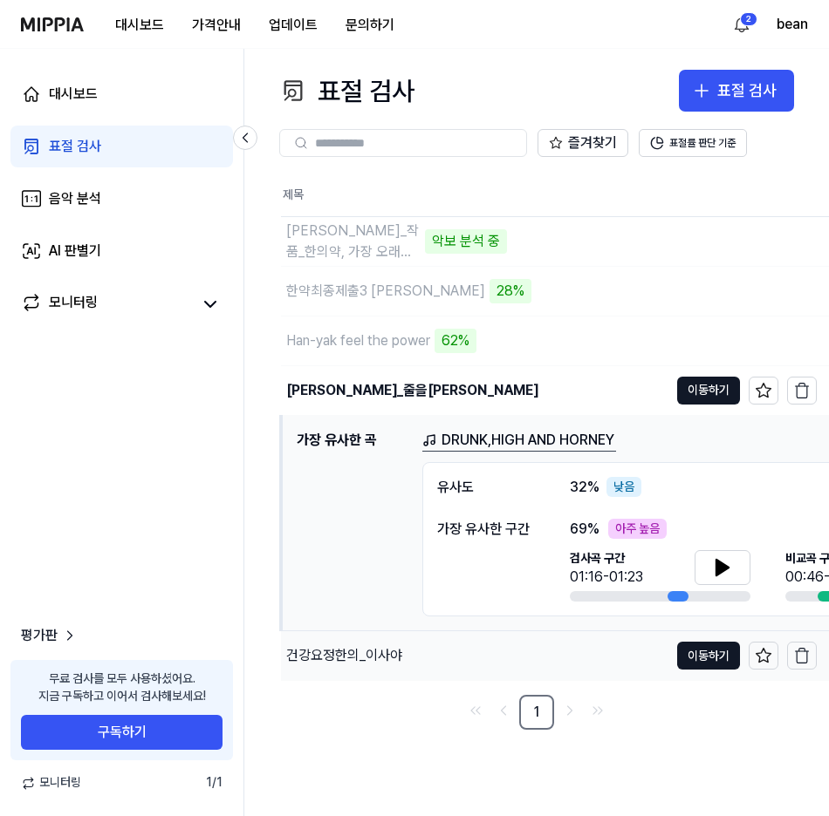
click at [358, 661] on div "건강요정한의_이사야" at bounding box center [344, 656] width 116 height 21
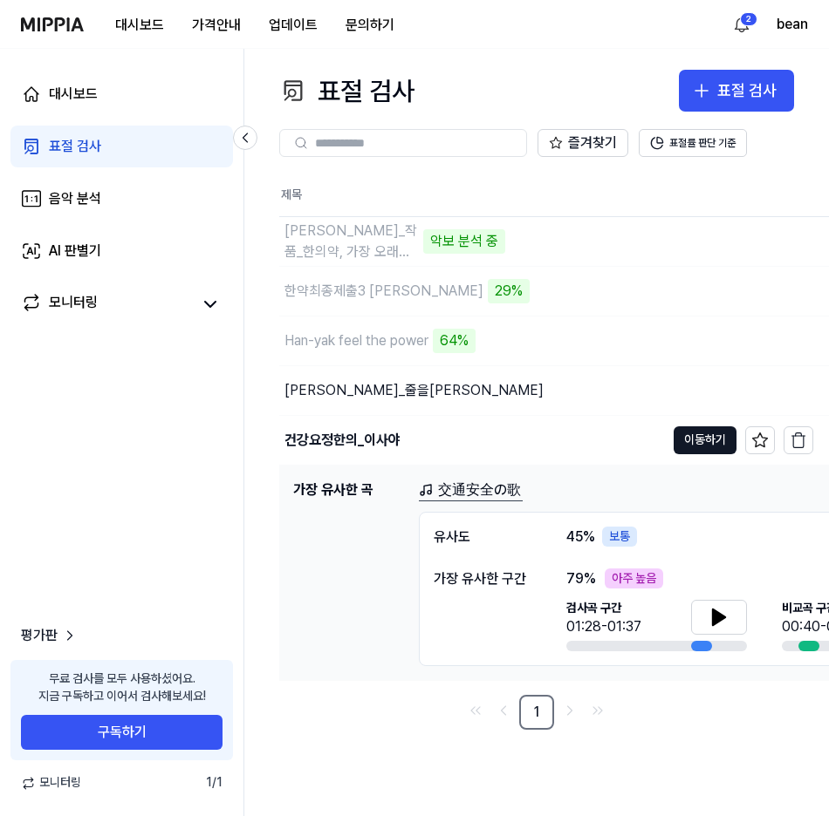
click at [418, 746] on div "표절 검사 표절 검사 표절 검사 음악 분석 AI 판별기 즐겨찾기 표절률 판단 기준 제목 날짜 류한석_작품_한의약, 가장 오래된 미래 악보 분석…" at bounding box center [536, 433] width 584 height 768
click at [345, 392] on div "[PERSON_NAME]_줄을[PERSON_NAME]" at bounding box center [413, 390] width 259 height 21
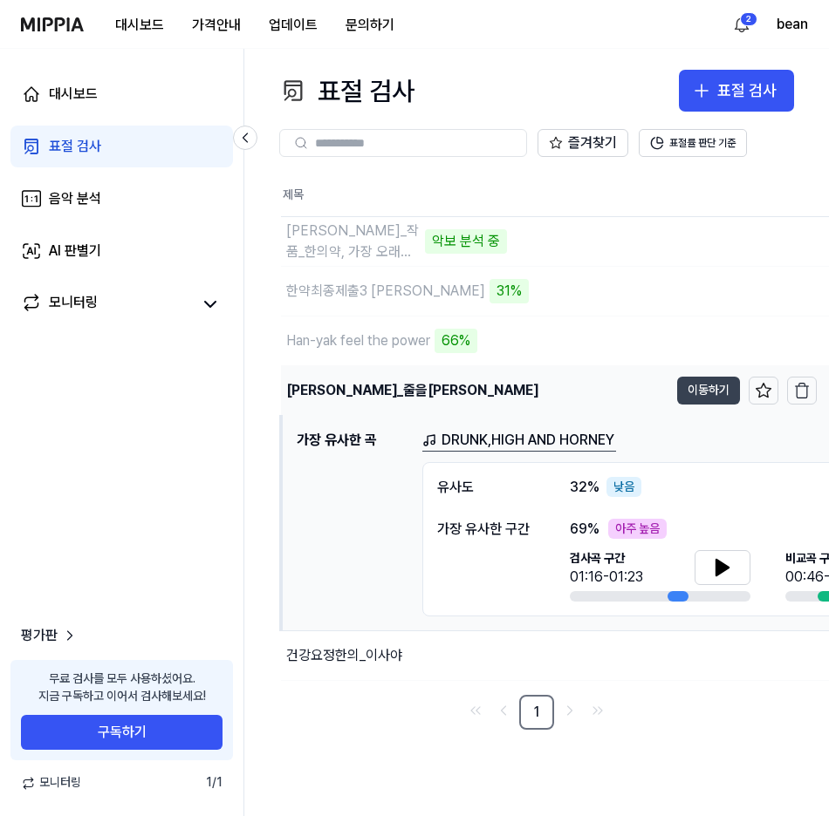
click at [687, 388] on button "이동하기" at bounding box center [708, 391] width 63 height 28
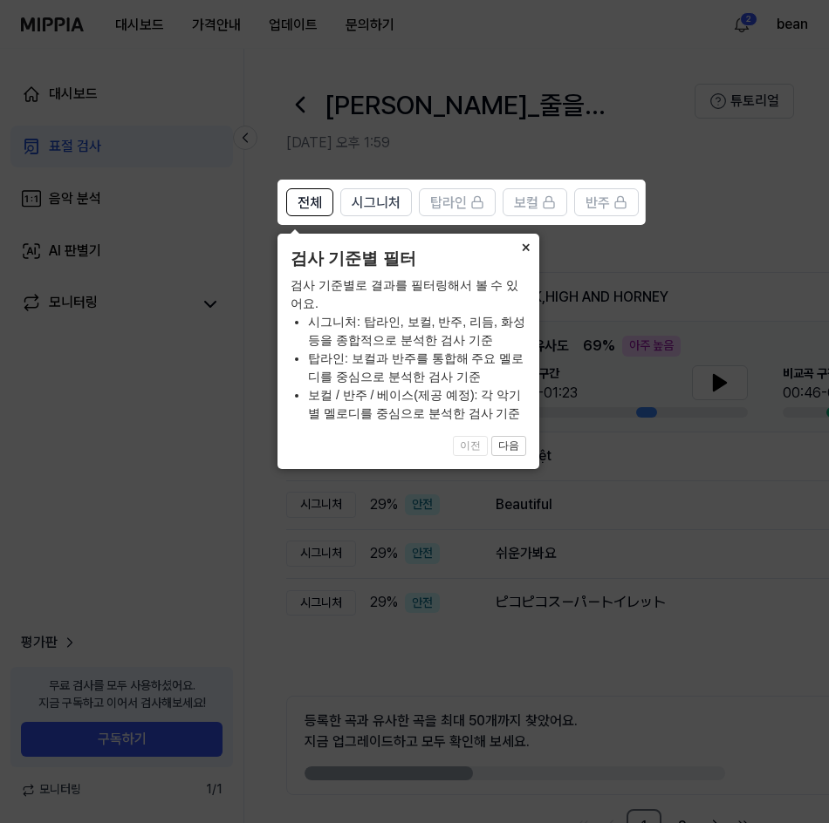
click at [527, 242] on button "×" at bounding box center [525, 246] width 28 height 24
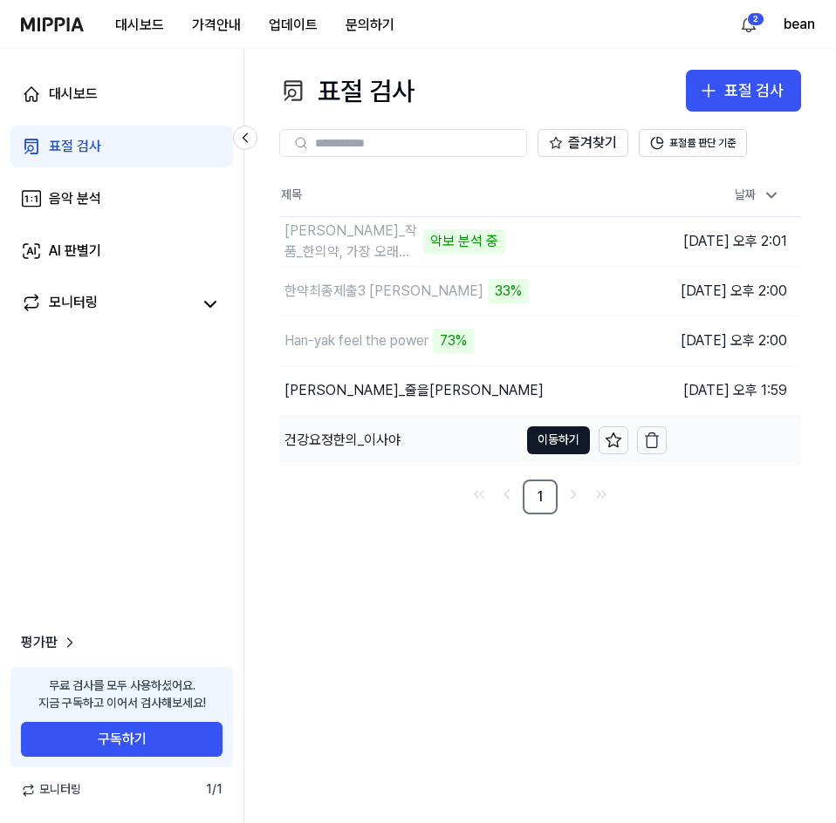
click at [372, 434] on div "건강요정한의_이사야" at bounding box center [342, 440] width 116 height 21
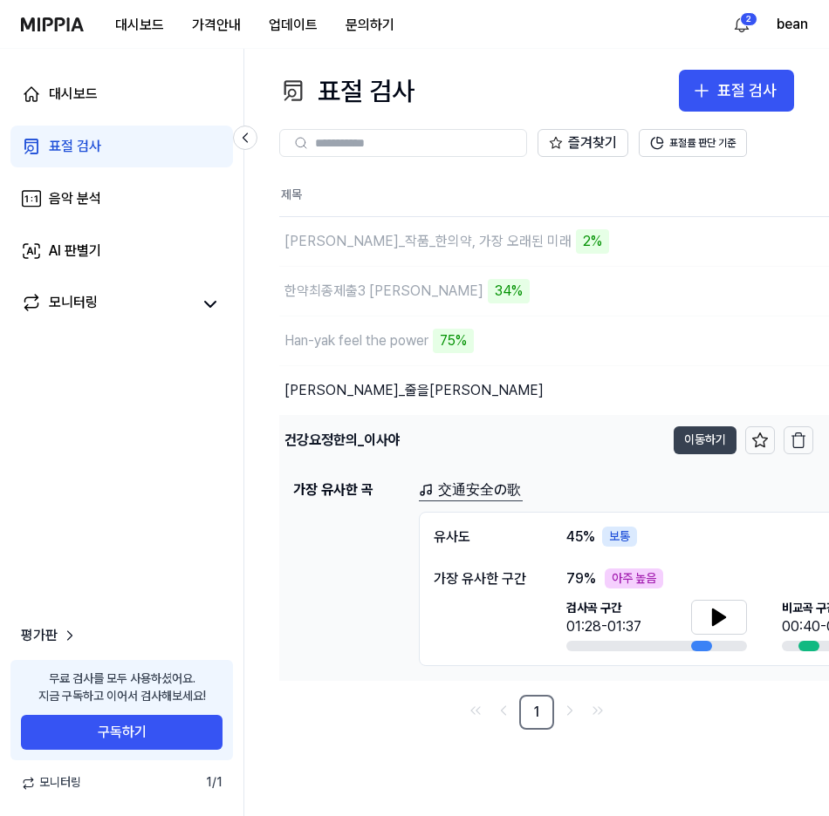
click at [697, 446] on button "이동하기" at bounding box center [704, 441] width 63 height 28
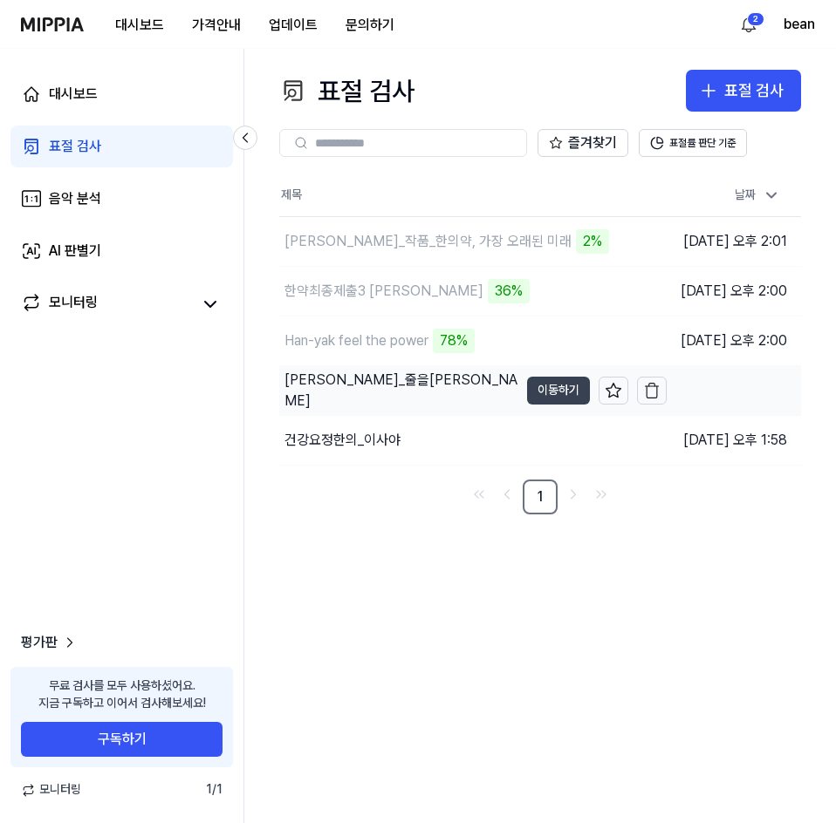
click at [528, 393] on button "이동하기" at bounding box center [558, 391] width 63 height 28
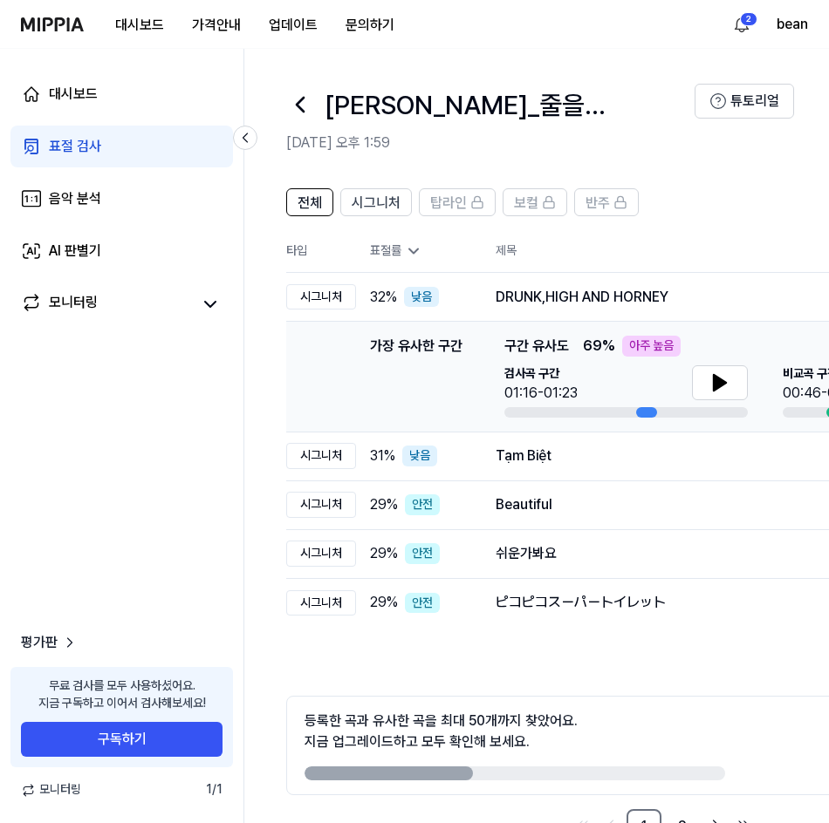
scroll to position [56, 0]
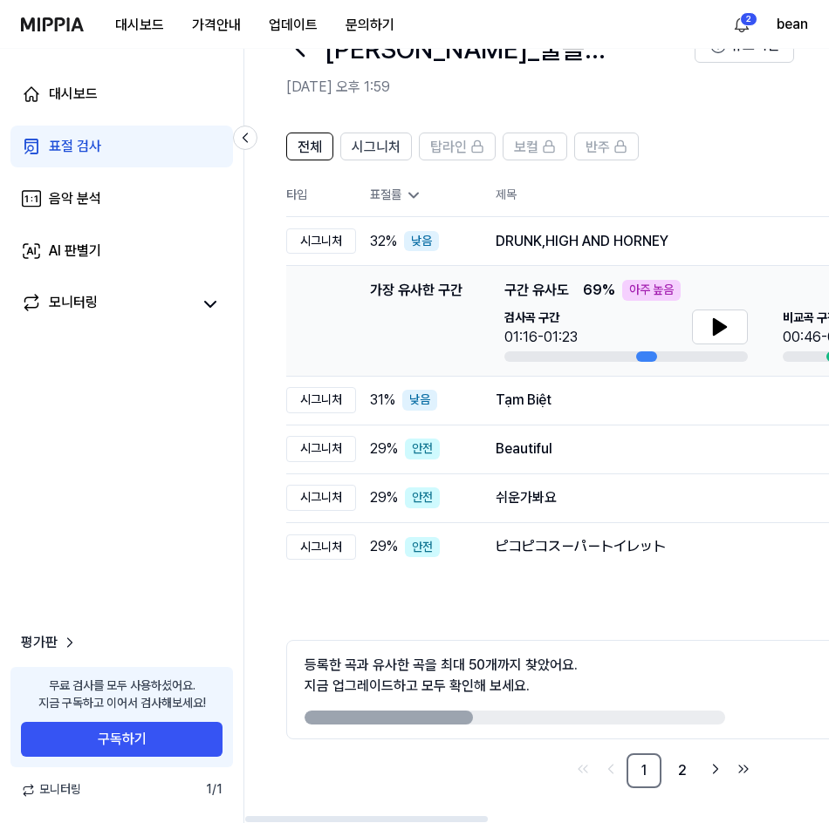
drag, startPoint x: 457, startPoint y: 719, endPoint x: 659, endPoint y: 709, distance: 202.6
click at [659, 709] on div "등록한 곡과 유사한 곡을 최대 50개까지 찾았어요. 지금 업그레이드하고 모두 확인해 보세요." at bounding box center [514, 690] width 420 height 70
drag, startPoint x: 434, startPoint y: 718, endPoint x: 496, endPoint y: 714, distance: 62.0
click at [496, 714] on div at bounding box center [514, 718] width 420 height 14
drag, startPoint x: 413, startPoint y: 723, endPoint x: 441, endPoint y: 726, distance: 28.0
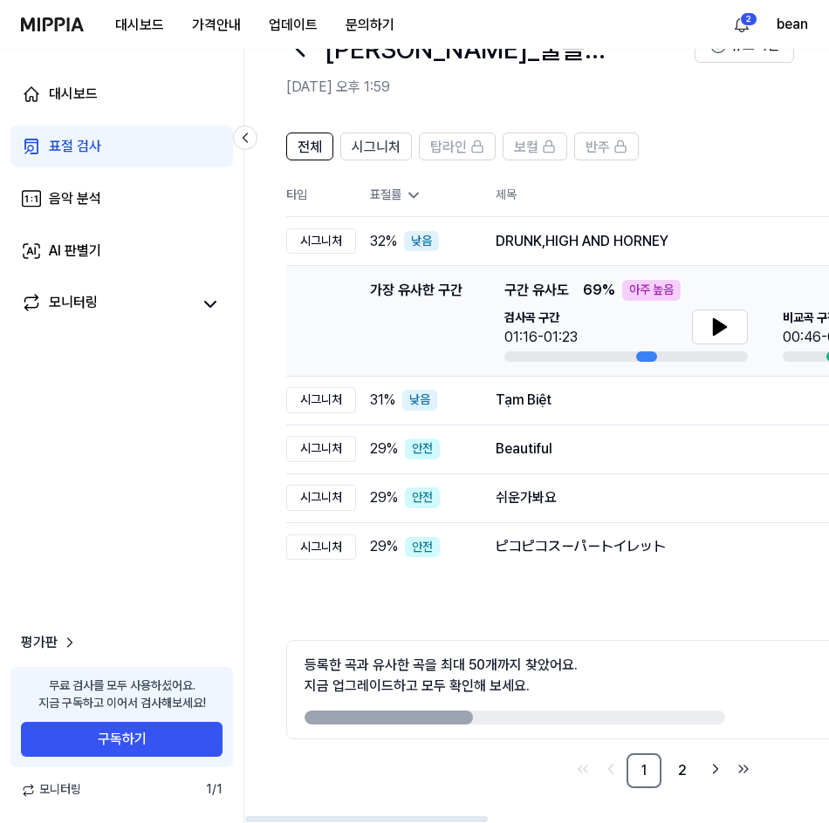
click at [441, 726] on div "등록한 곡과 유사한 곡을 최대 50개까지 찾았어요. 지금 업그레이드하고 모두 확인해 보세요. 업그레이드" at bounding box center [663, 689] width 754 height 99
drag, startPoint x: 416, startPoint y: 714, endPoint x: 475, endPoint y: 724, distance: 59.4
click at [475, 724] on div at bounding box center [514, 718] width 420 height 14
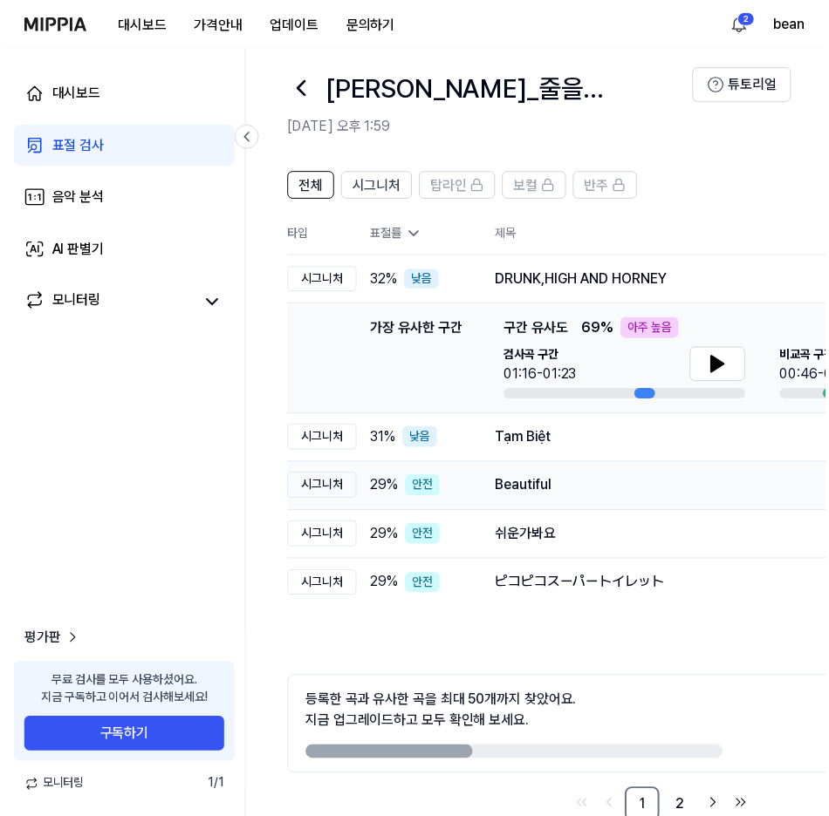
scroll to position [0, 0]
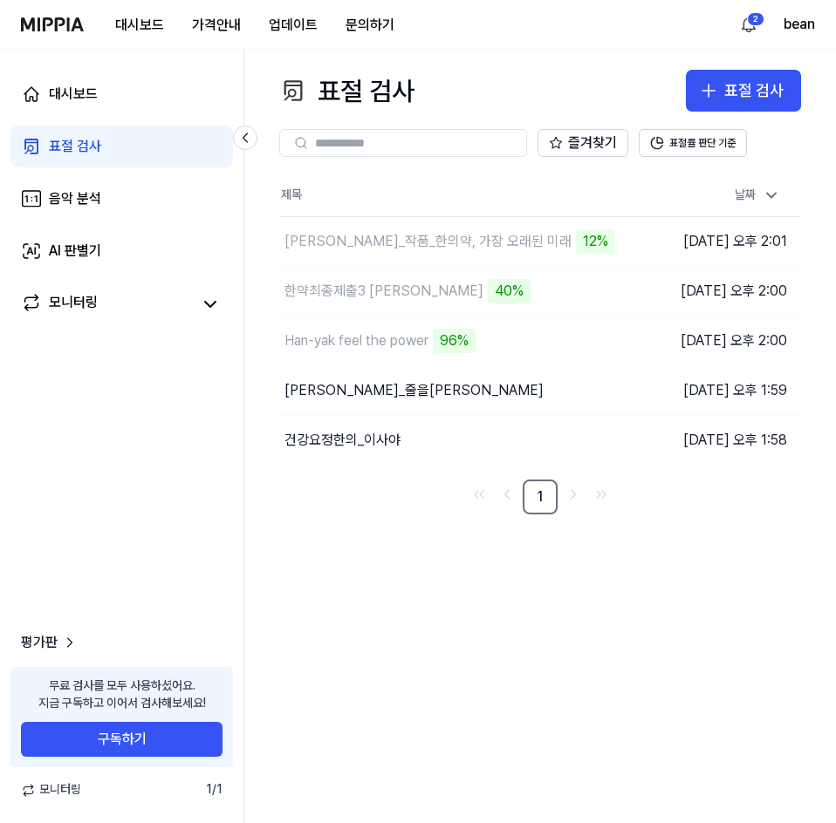
click at [430, 637] on div "표절 검사 표절 검사 표절 검사 음악 분석 AI 판별기 즐겨찾기 표절률 판단 기준 제목 날짜 류한석_작품_한의약, 가장 오래된 미래 12% 이…" at bounding box center [539, 436] width 591 height 775
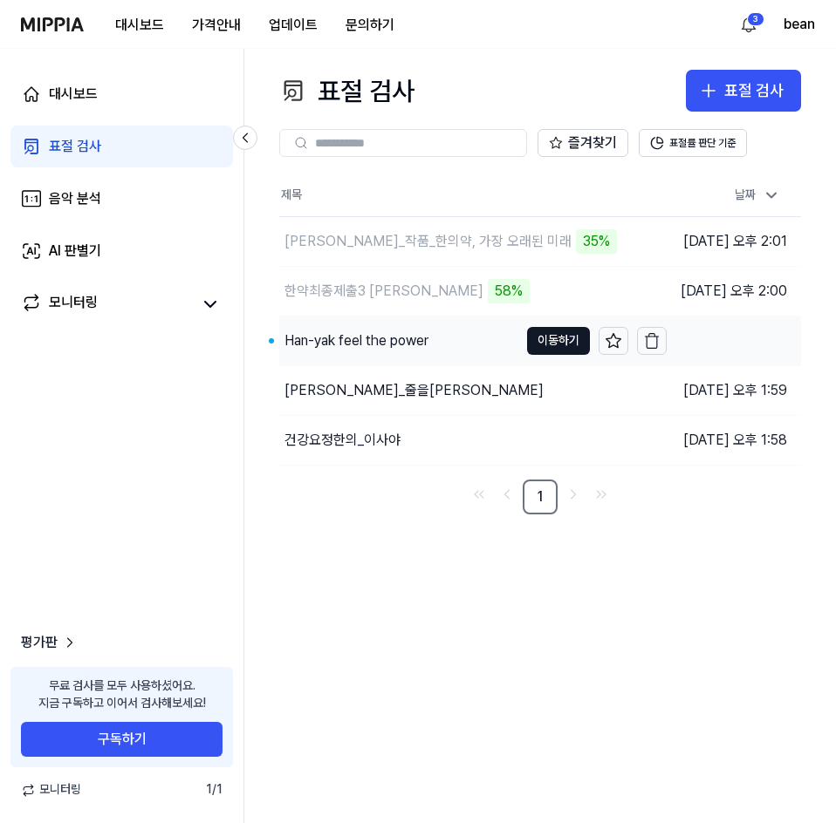
click at [371, 337] on div "Han-yak feel the power" at bounding box center [356, 341] width 144 height 21
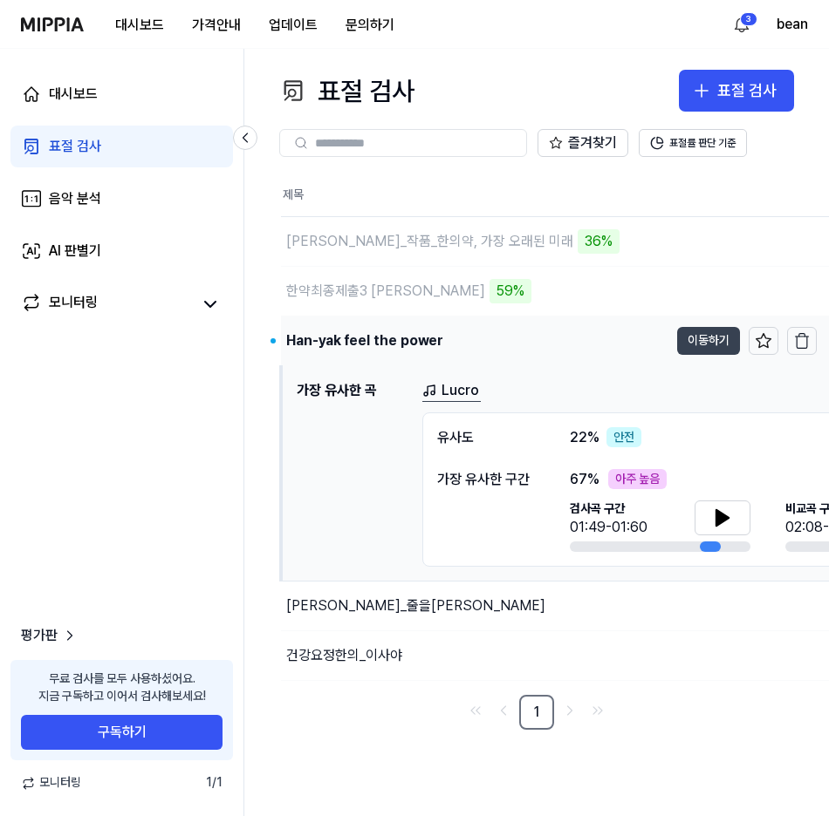
click at [683, 339] on button "이동하기" at bounding box center [708, 341] width 63 height 28
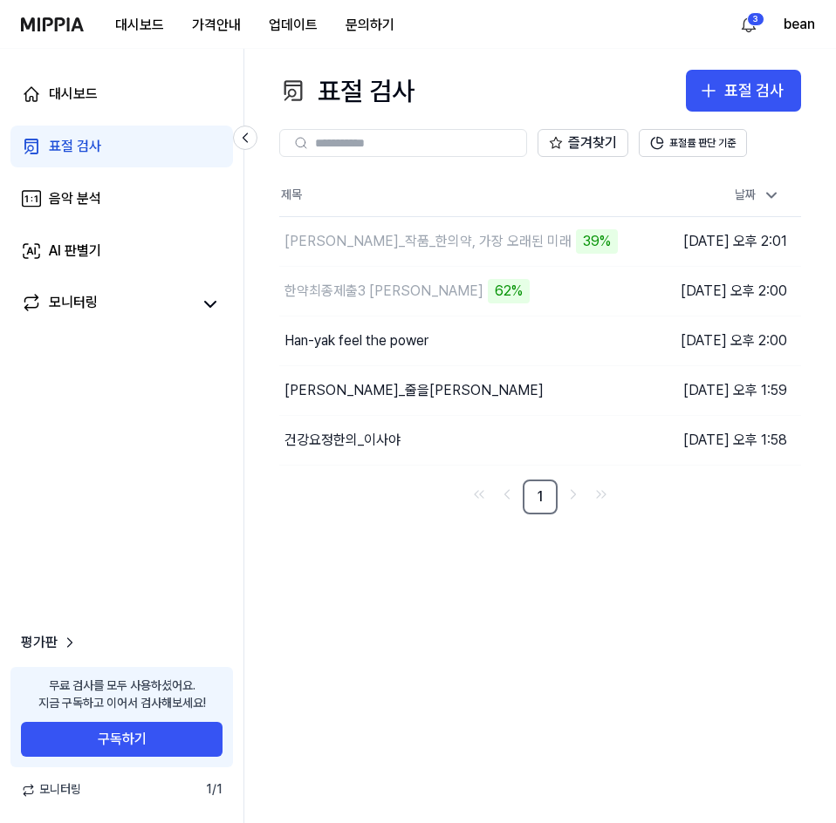
click at [397, 621] on div "표절 검사 표절 검사 표절 검사 음악 분석 AI 판별기 즐겨찾기 표절률 판단 기준 제목 날짜 류한석_작품_한의약, 가장 오래된 미래 39% 이…" at bounding box center [539, 436] width 591 height 775
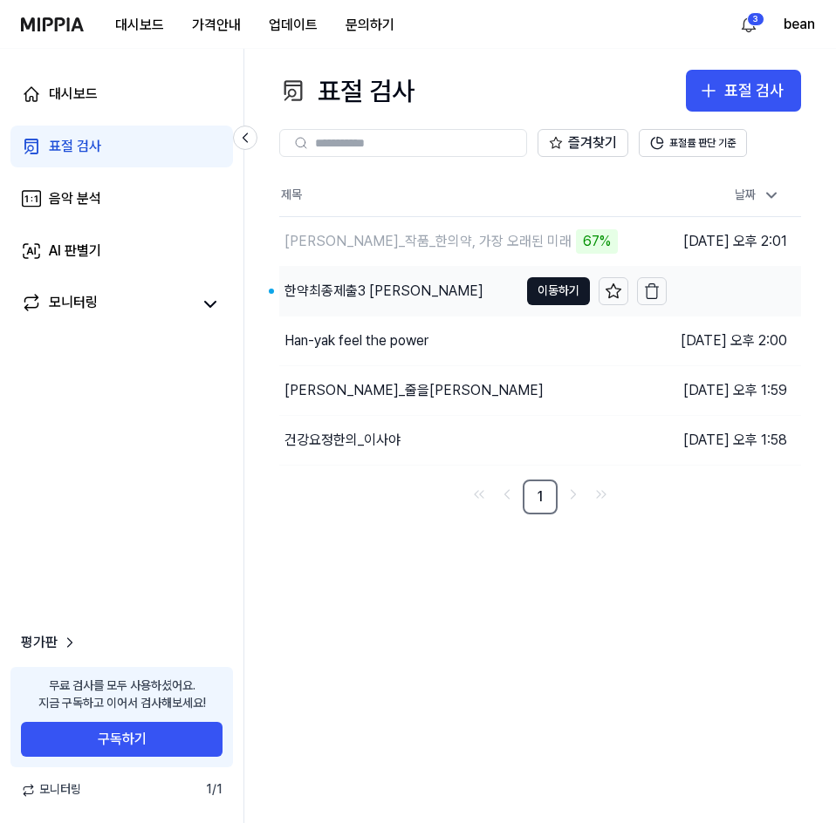
click at [386, 282] on div "한약최종제출3 [PERSON_NAME]" at bounding box center [383, 291] width 199 height 21
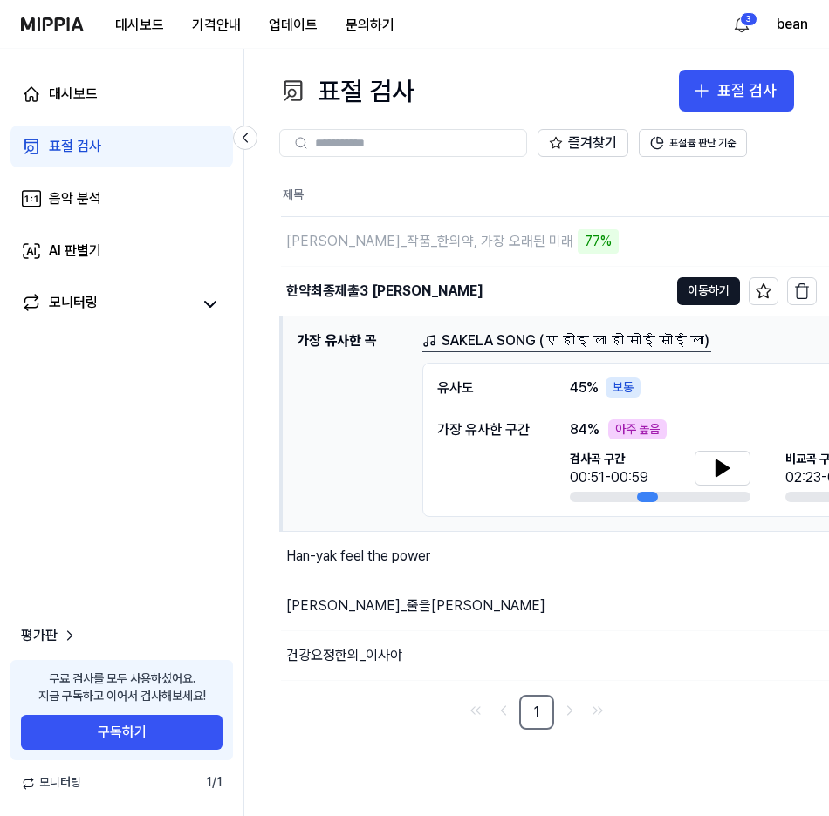
click at [409, 718] on nav "1" at bounding box center [536, 712] width 515 height 35
click at [418, 746] on div "표절 검사 표절 검사 표절 검사 음악 분석 AI 판별기 즐겨찾기 표절률 판단 기준 제목 날짜 류한석_작품_한의약, 가장 오래된 미래 98% 이…" at bounding box center [536, 433] width 584 height 768
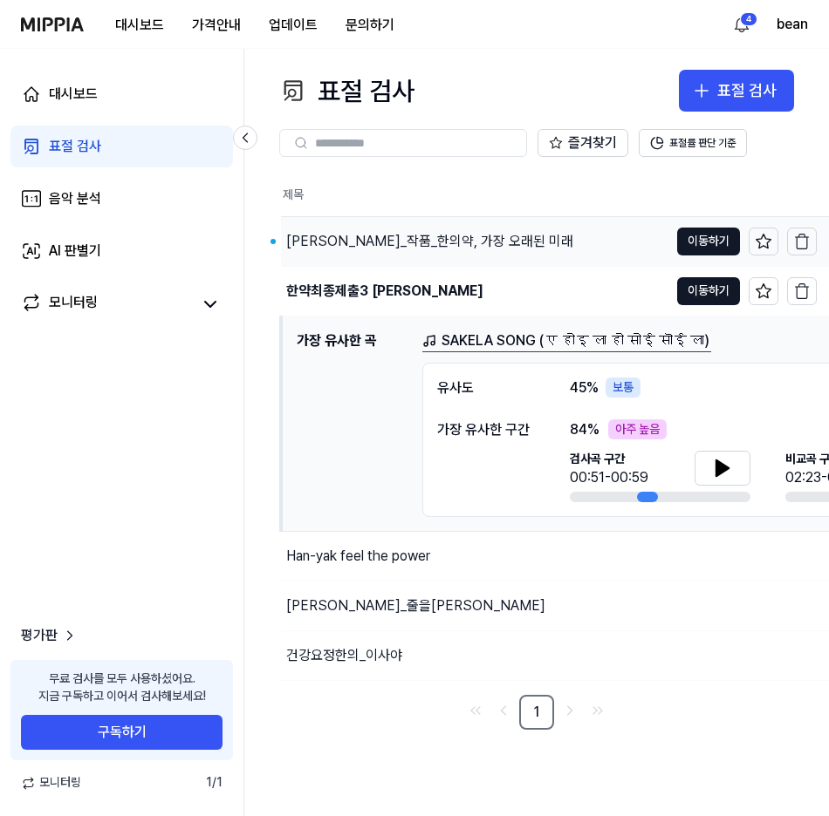
click at [380, 237] on div "[PERSON_NAME]_작품_한의약, 가장 오래된 미래" at bounding box center [429, 241] width 287 height 21
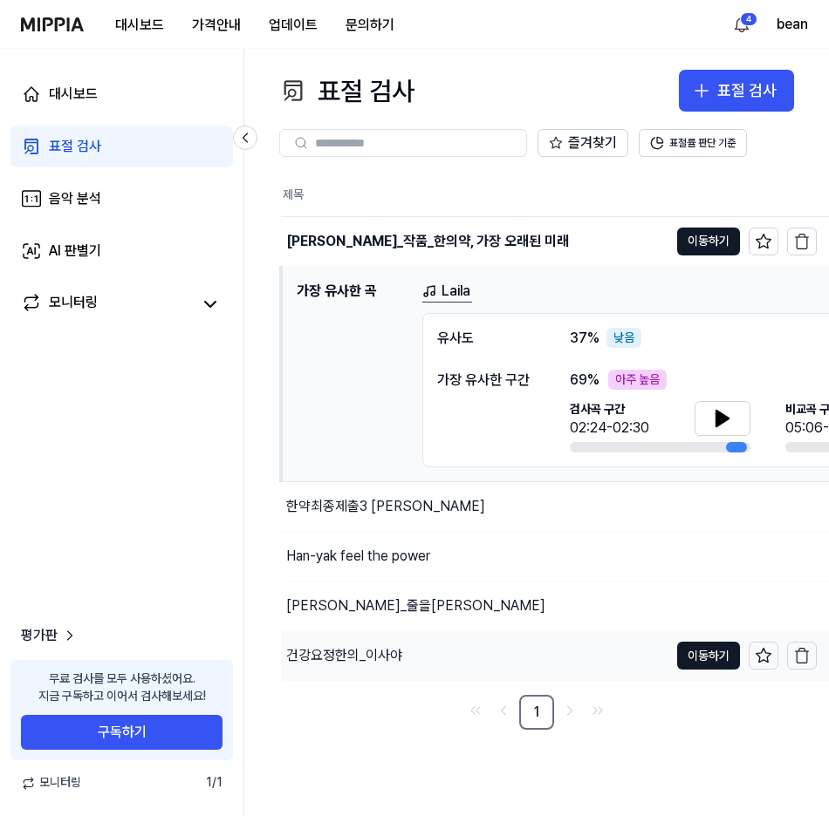
click at [365, 652] on div "건강요정한의_이사야" at bounding box center [344, 656] width 116 height 21
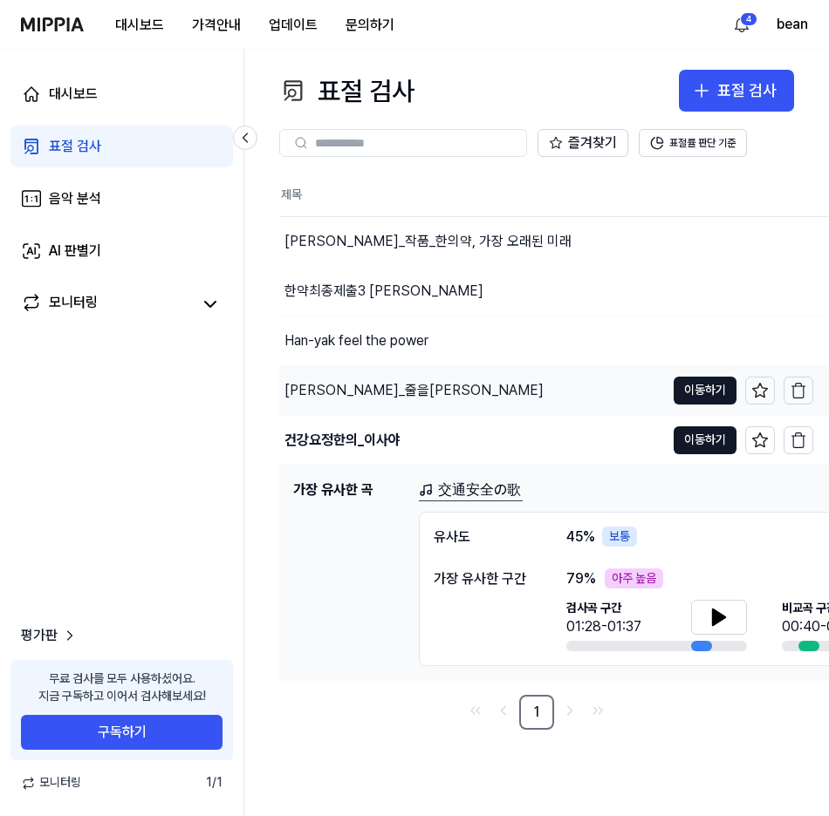
click at [345, 386] on div "[PERSON_NAME]_줄을[PERSON_NAME]" at bounding box center [413, 390] width 259 height 21
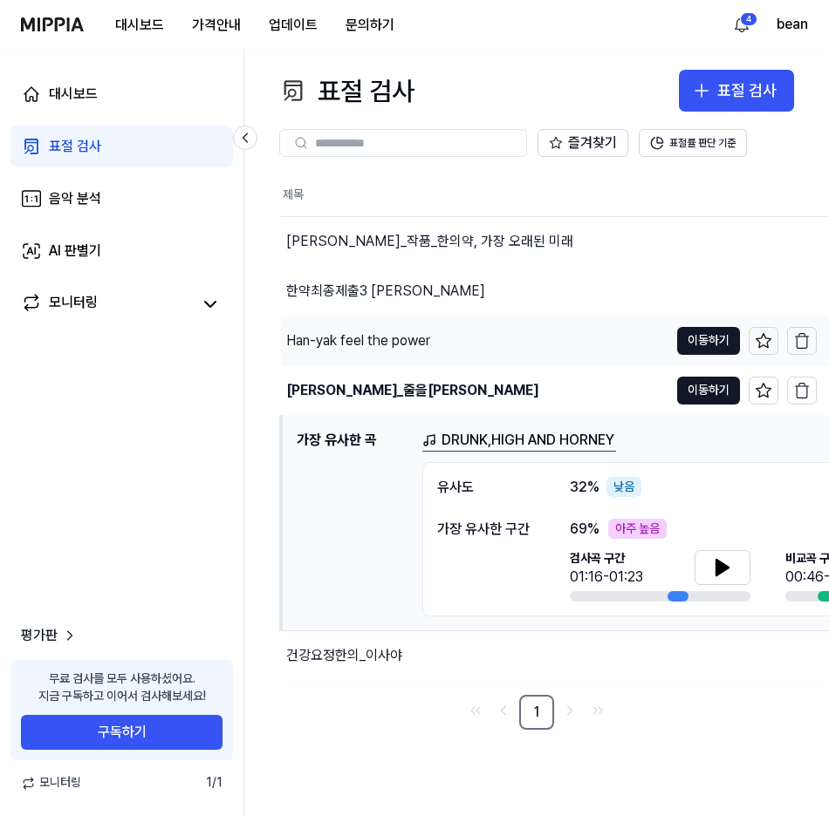
click at [352, 337] on div "Han-yak feel the power" at bounding box center [358, 341] width 144 height 21
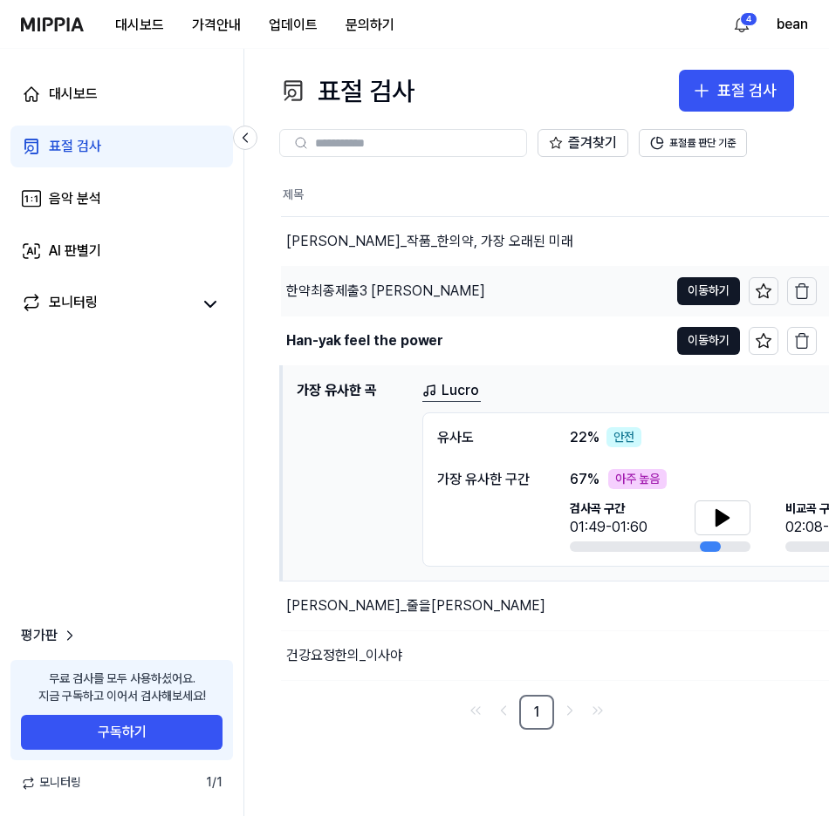
click at [367, 286] on div "한약최종제출3 [PERSON_NAME]" at bounding box center [385, 291] width 199 height 21
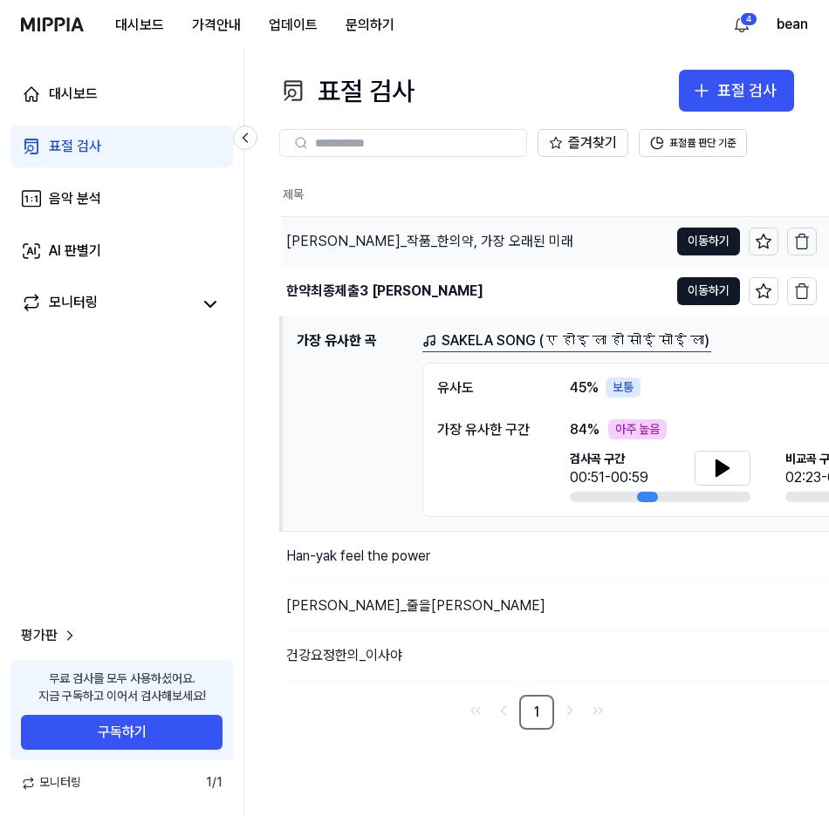
click at [378, 247] on div "[PERSON_NAME]_작품_한의약, 가장 오래된 미래" at bounding box center [429, 241] width 287 height 21
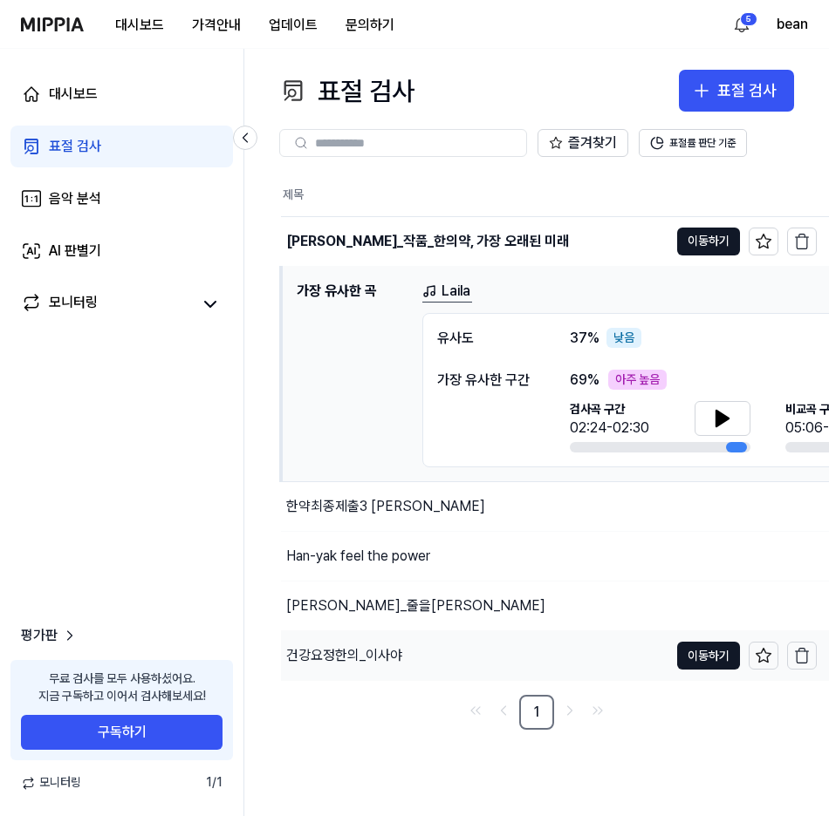
click at [380, 656] on div "건강요정한의_이사야" at bounding box center [344, 656] width 116 height 21
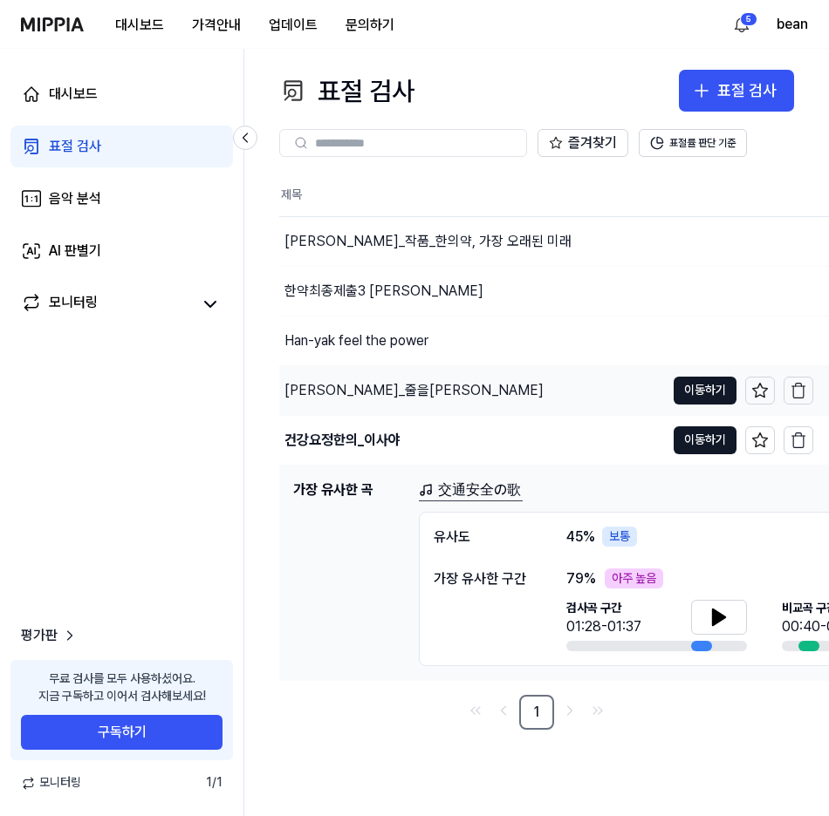
click at [365, 396] on div "[PERSON_NAME]_줄을[PERSON_NAME]" at bounding box center [413, 390] width 259 height 21
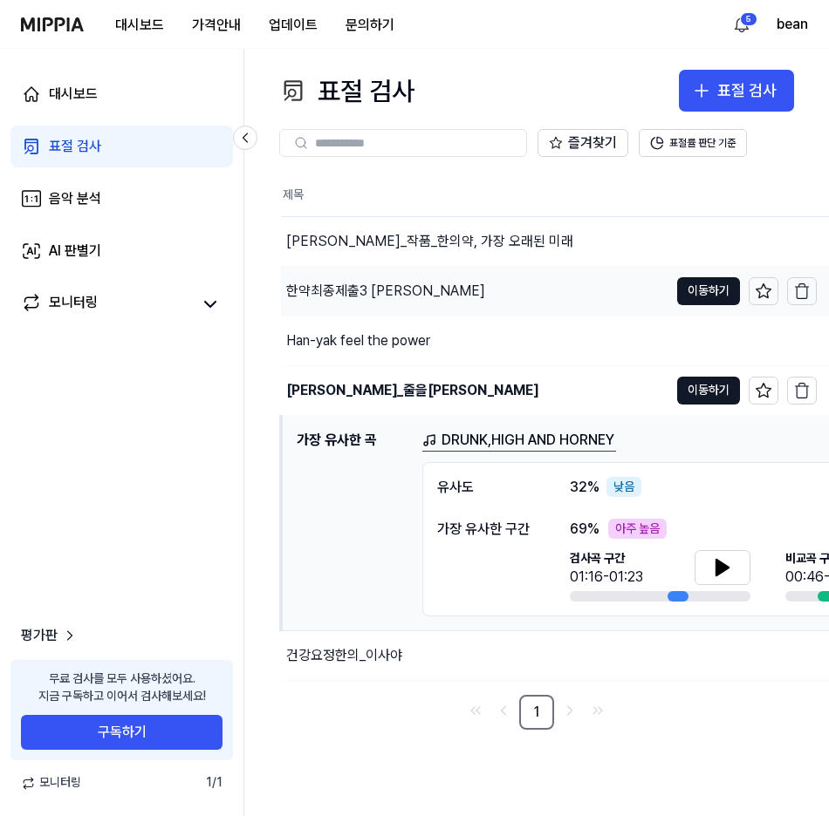
click at [359, 277] on div "한약최종제출3 [PERSON_NAME]" at bounding box center [474, 291] width 387 height 49
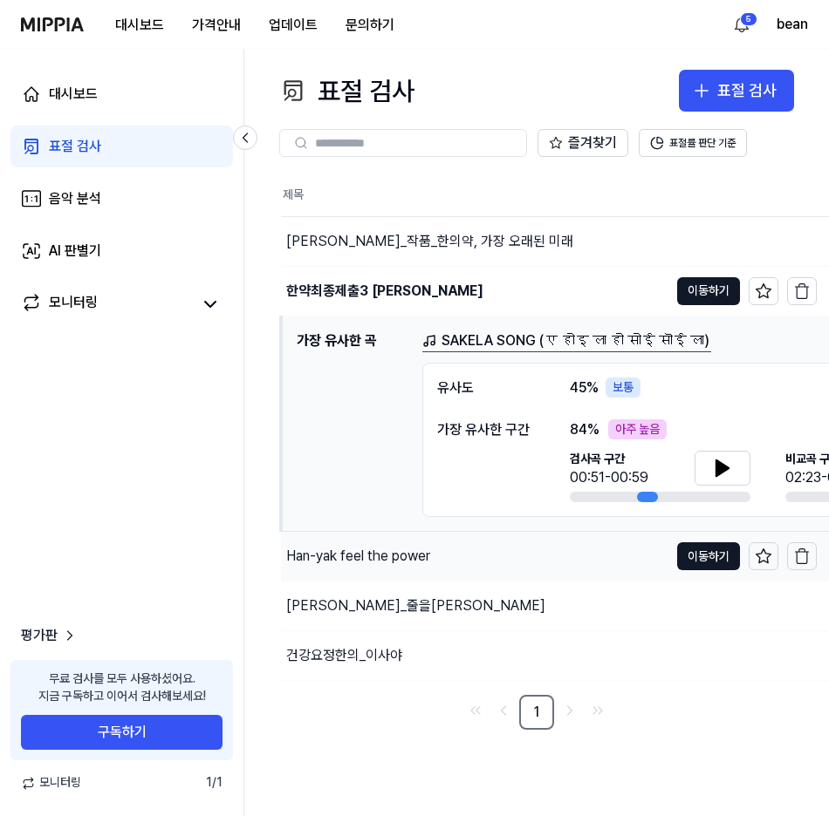
click at [364, 562] on div "Han-yak feel the power" at bounding box center [358, 556] width 144 height 21
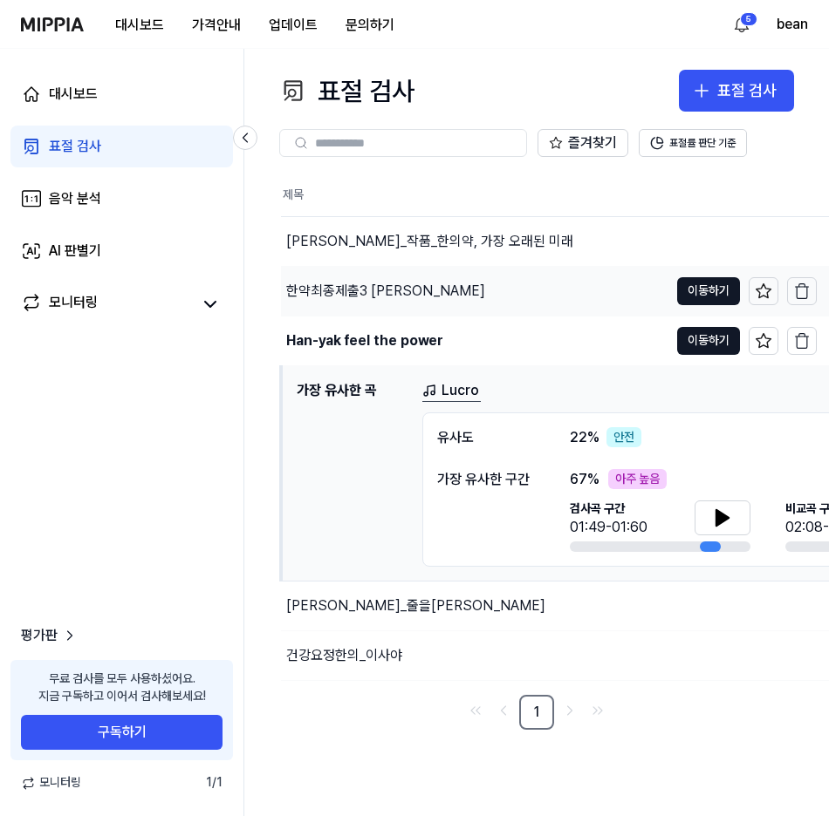
click at [375, 290] on div "한약최종제출3 [PERSON_NAME]" at bounding box center [385, 291] width 199 height 21
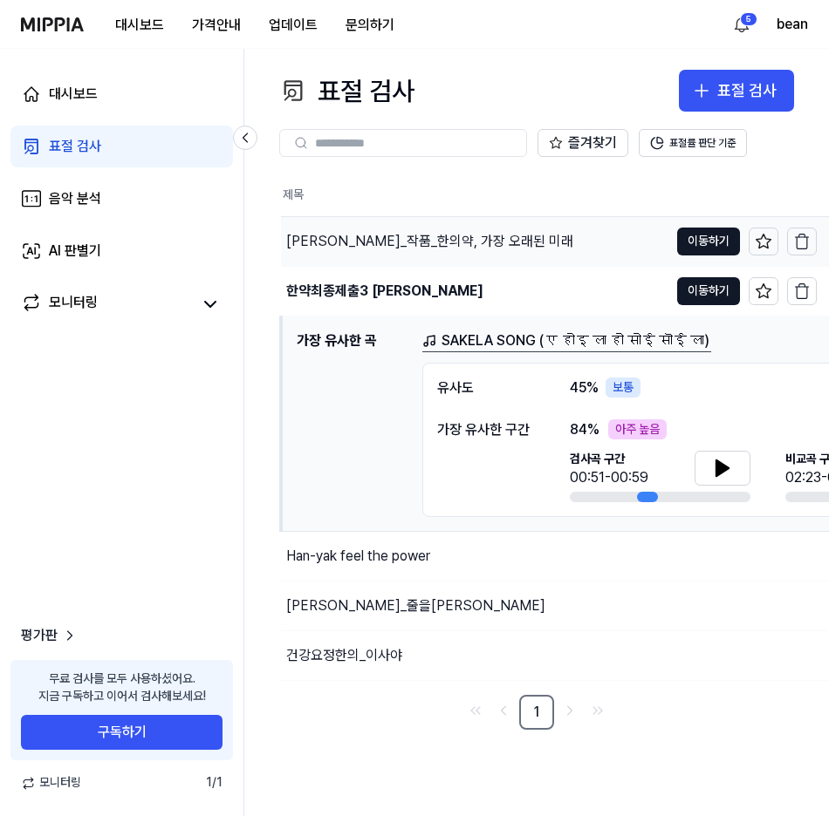
click at [358, 232] on div "[PERSON_NAME]_작품_한의약, 가장 오래된 미래" at bounding box center [429, 241] width 287 height 21
